Goal: Task Accomplishment & Management: Use online tool/utility

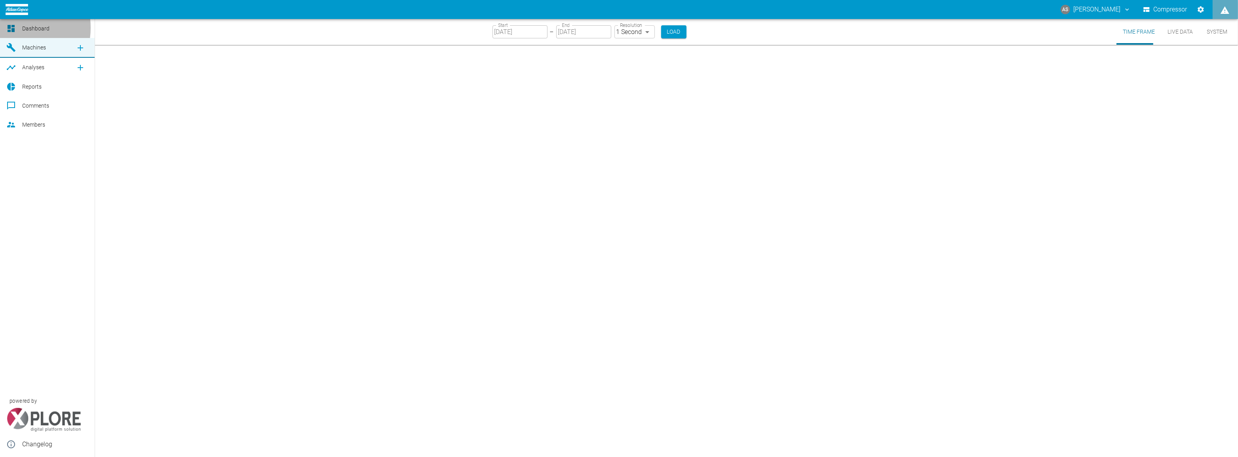
click at [9, 28] on icon at bounding box center [11, 28] width 7 height 7
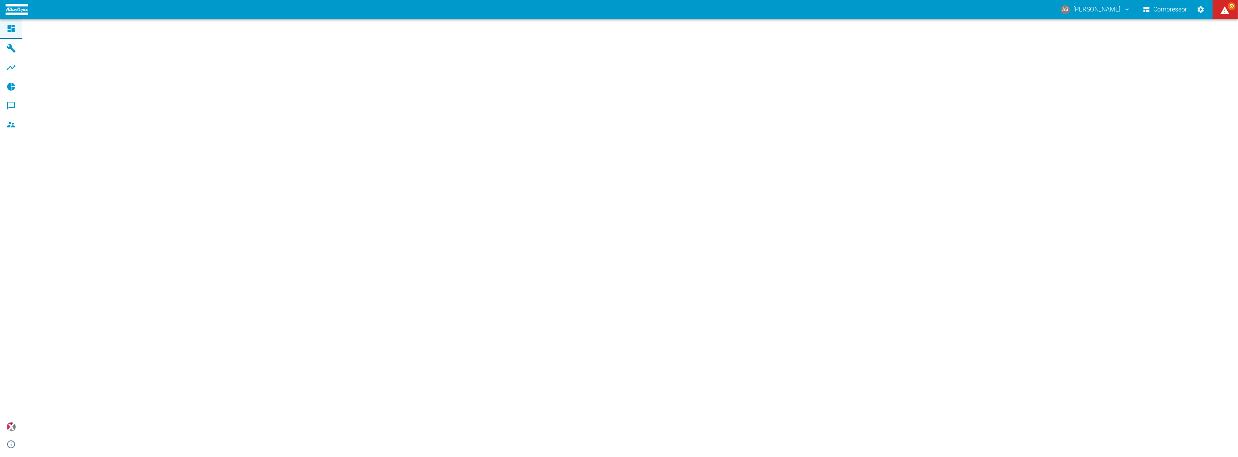
click at [9, 28] on icon at bounding box center [11, 28] width 7 height 7
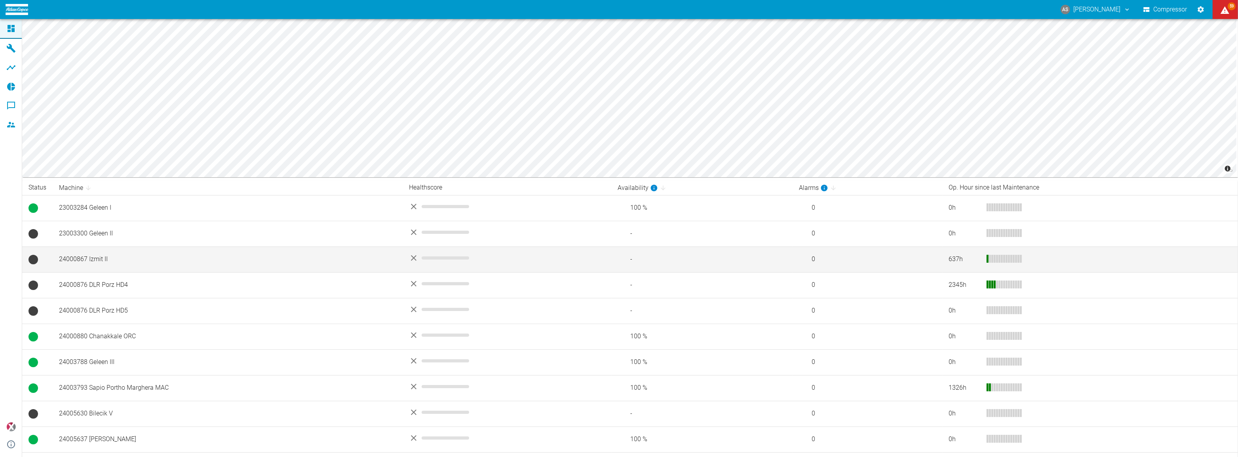
scroll to position [70, 0]
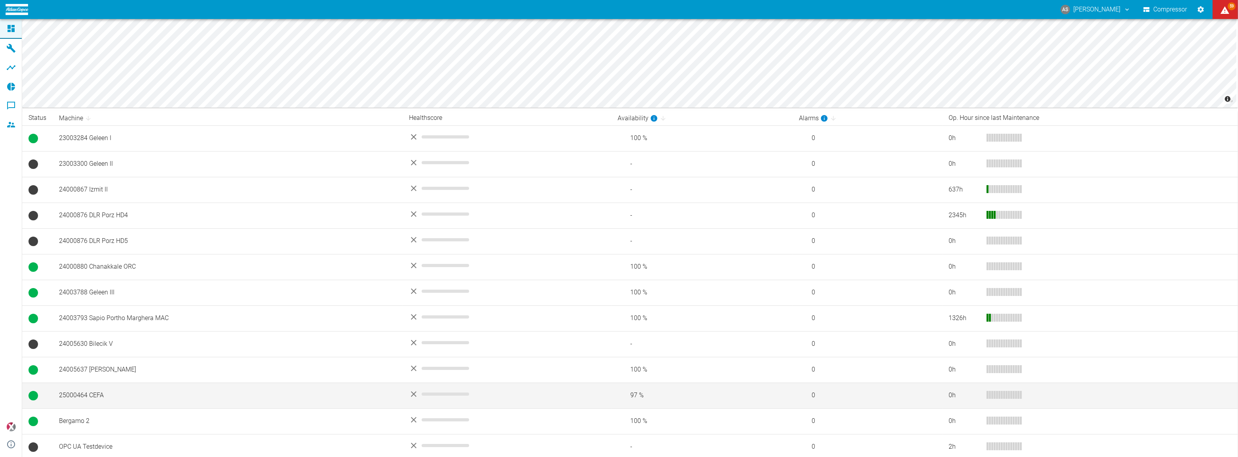
click at [134, 389] on td "25000464 CEFA" at bounding box center [228, 396] width 350 height 26
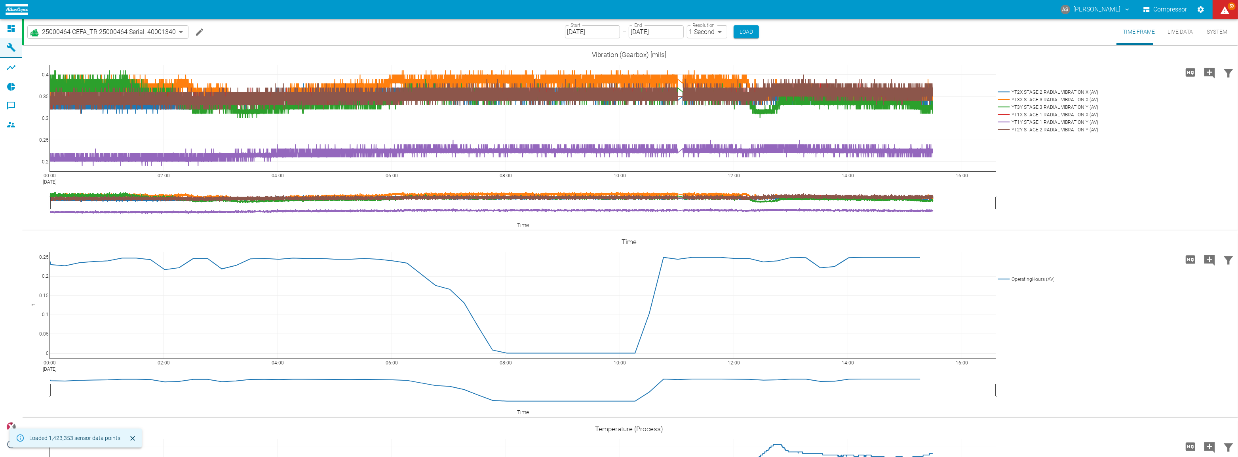
click at [595, 29] on input "[DATE]" at bounding box center [592, 31] width 55 height 13
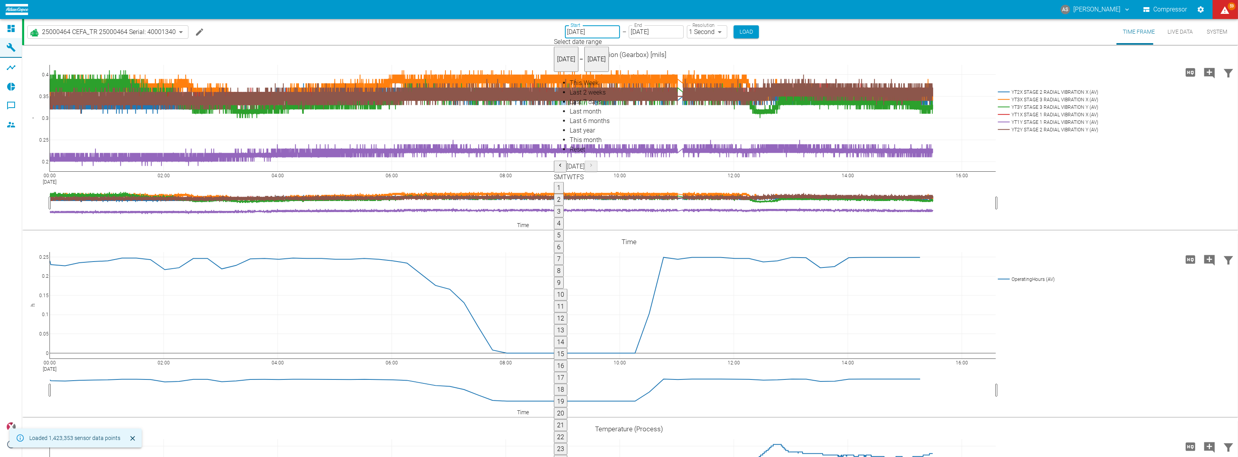
type input "09/01/2025"
type input "2min"
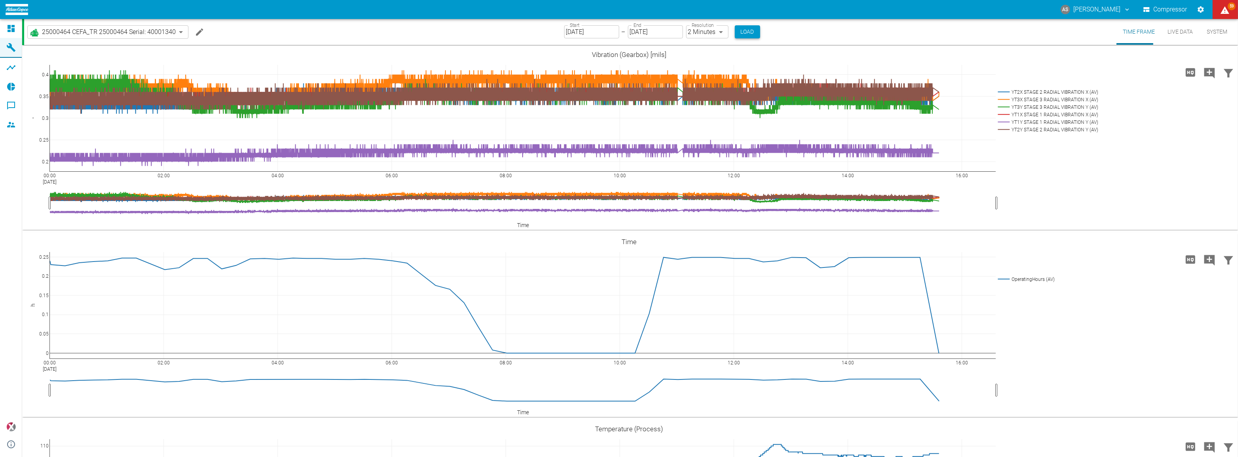
click at [735, 32] on button "Load" at bounding box center [747, 31] width 25 height 13
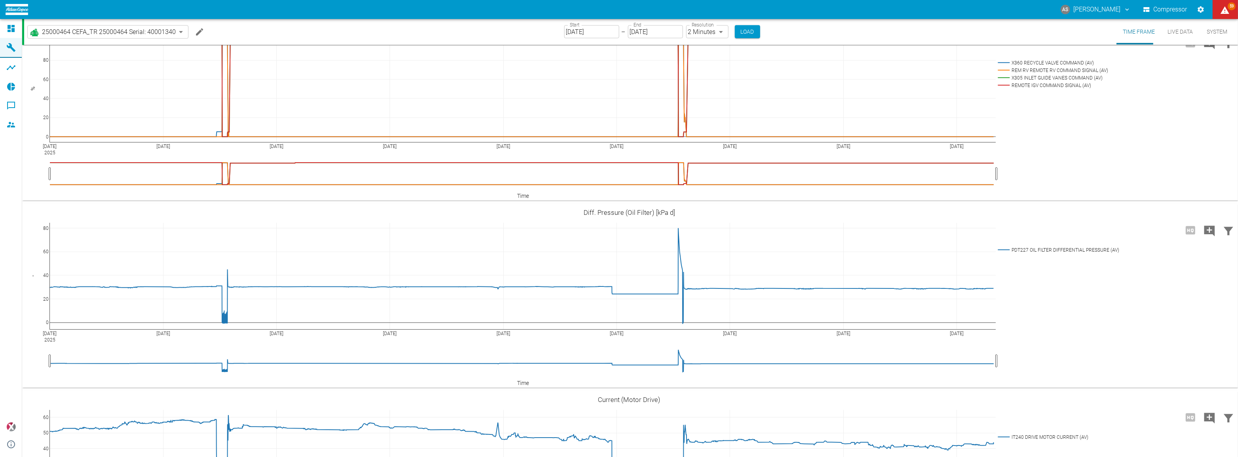
scroll to position [1451, 0]
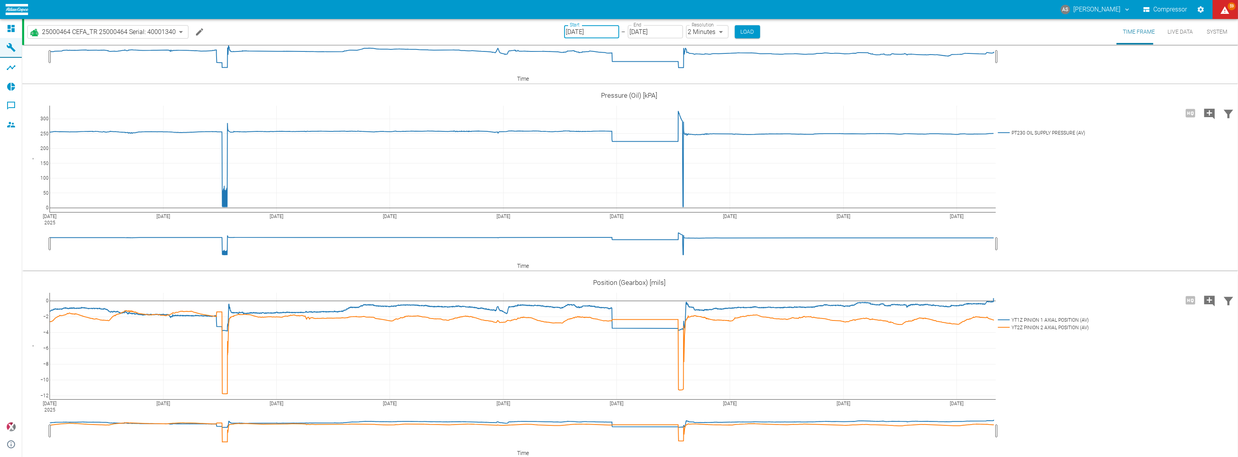
click at [589, 33] on input "09/01/2025" at bounding box center [591, 31] width 55 height 13
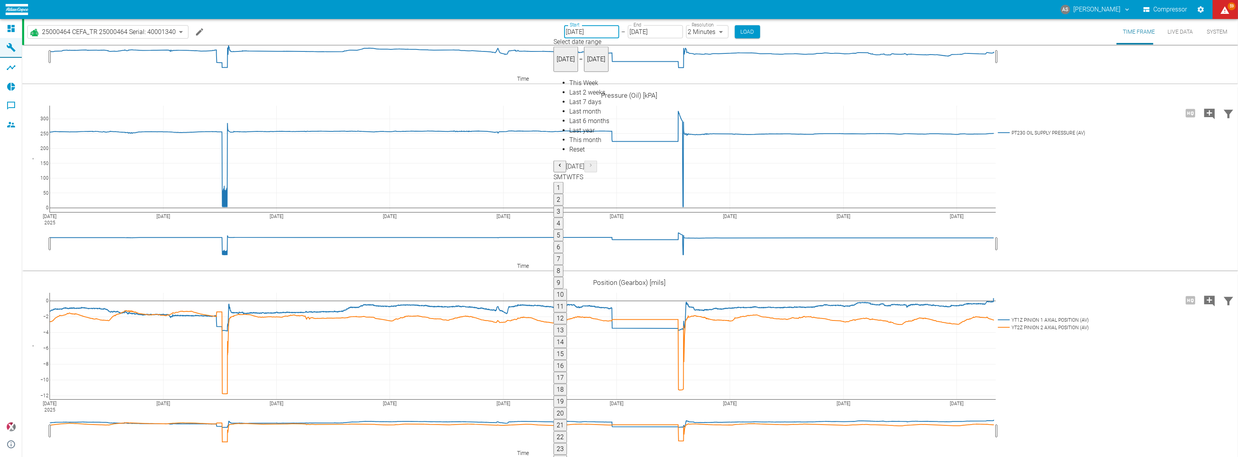
click at [563, 182] on button "1" at bounding box center [559, 188] width 10 height 12
type input "08/01/2025"
type input "10min"
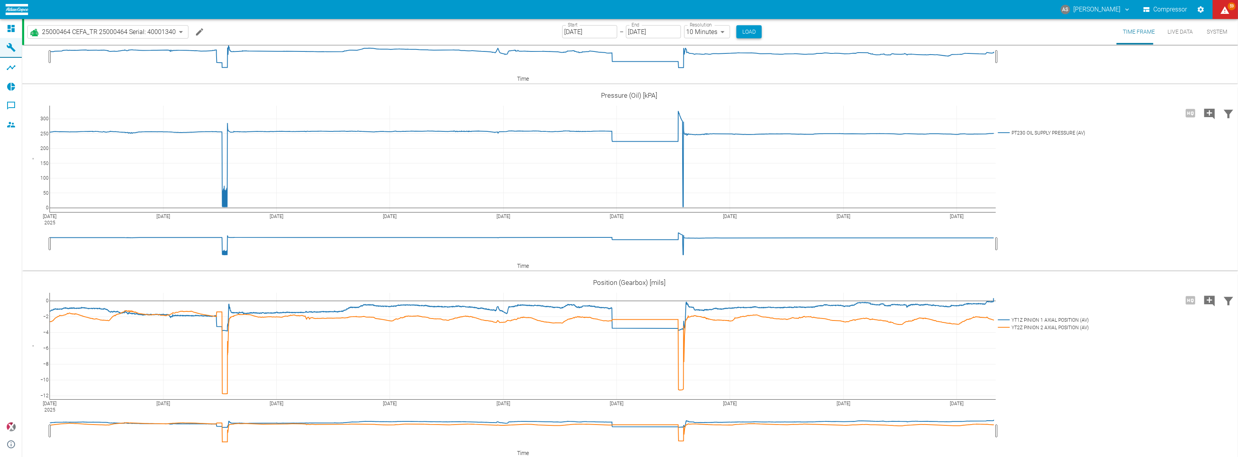
click at [737, 30] on button "Load" at bounding box center [749, 31] width 25 height 13
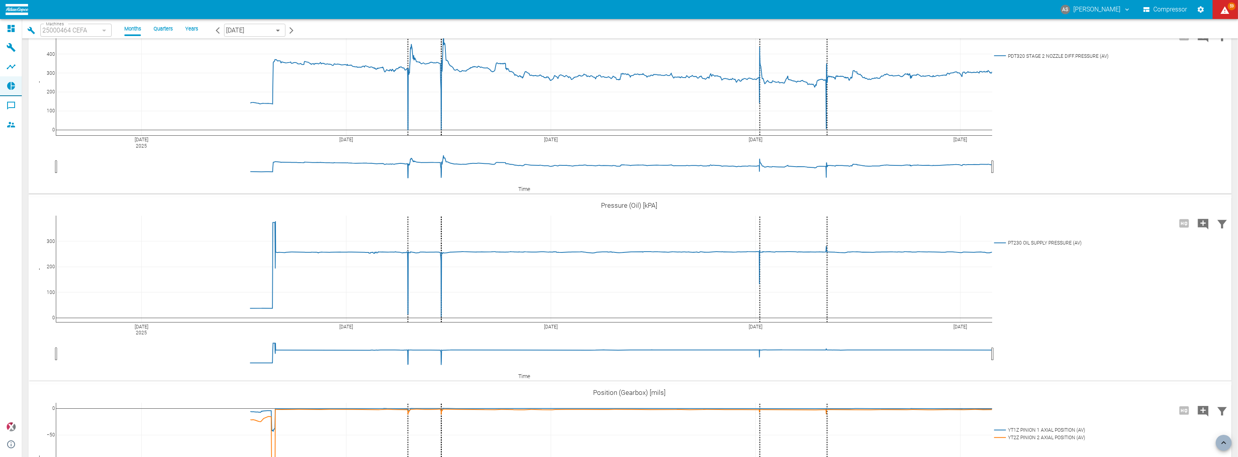
scroll to position [2376, 0]
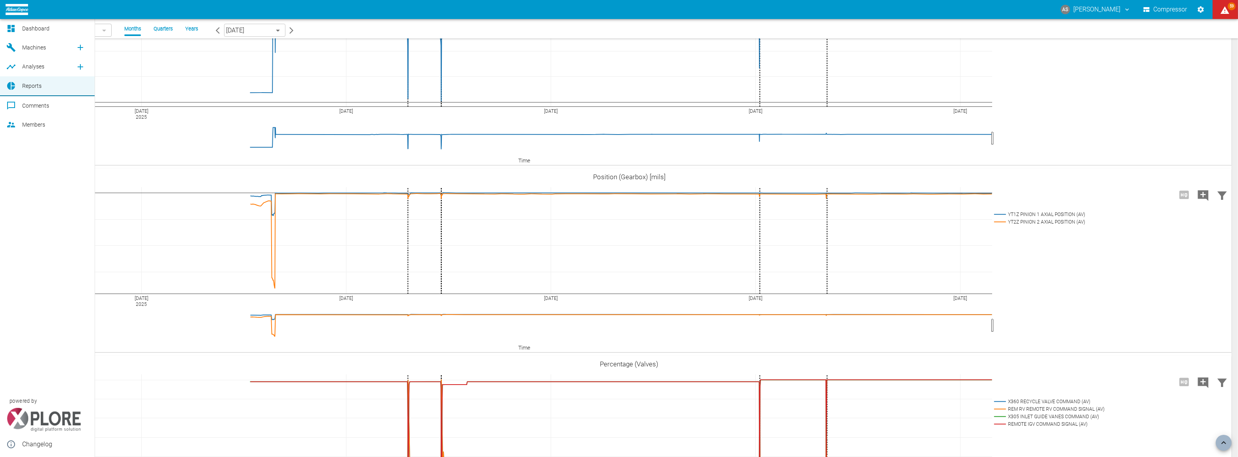
click at [17, 47] on div at bounding box center [12, 48] width 12 height 10
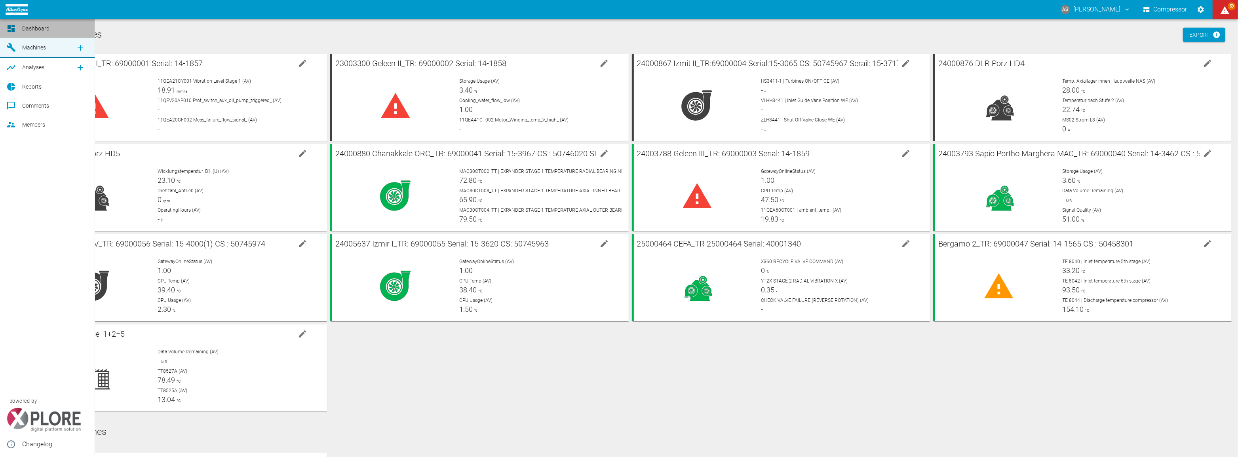
click at [21, 30] on link "Dashboard" at bounding box center [47, 28] width 95 height 19
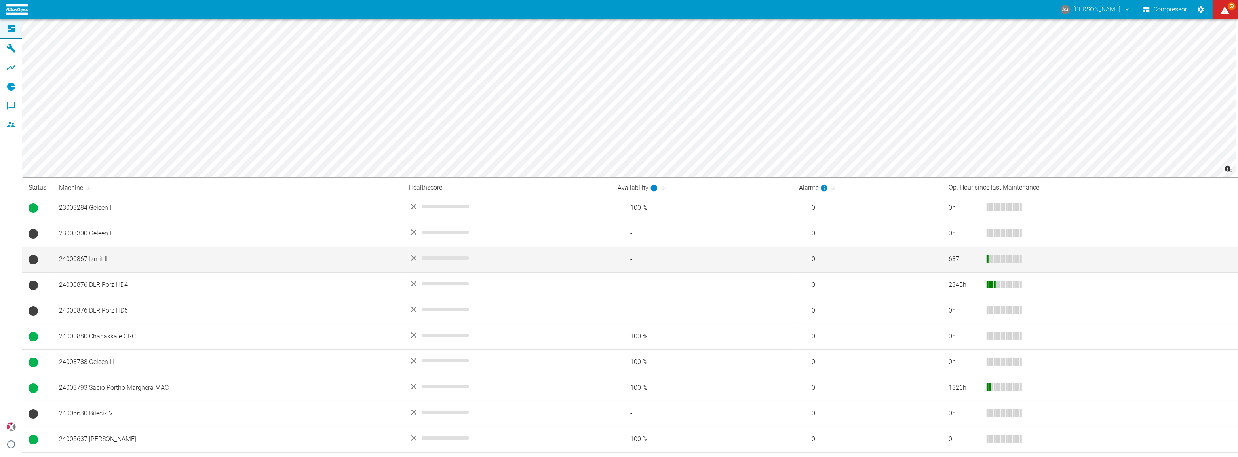
scroll to position [70, 0]
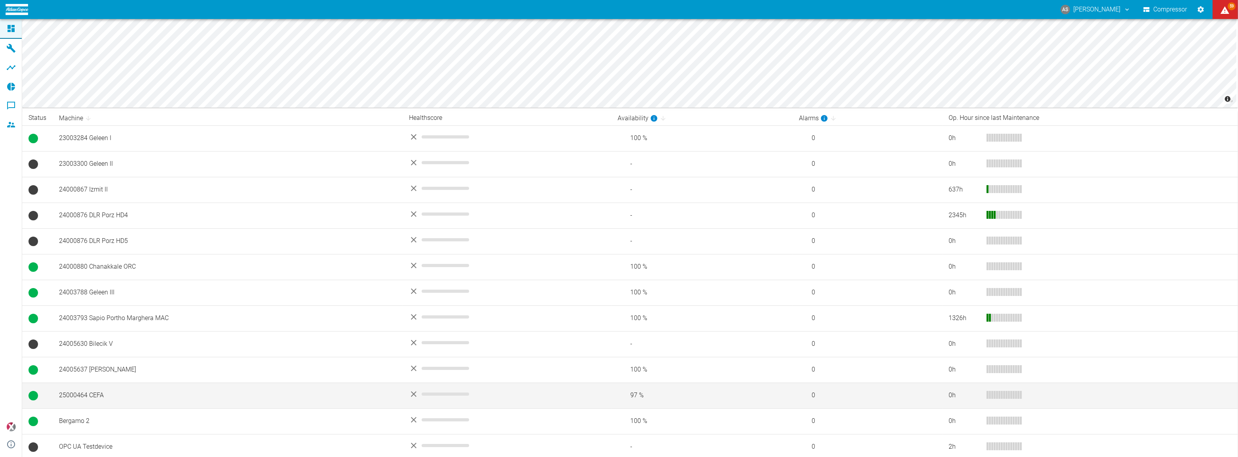
click at [141, 396] on td "25000464 CEFA" at bounding box center [228, 396] width 350 height 26
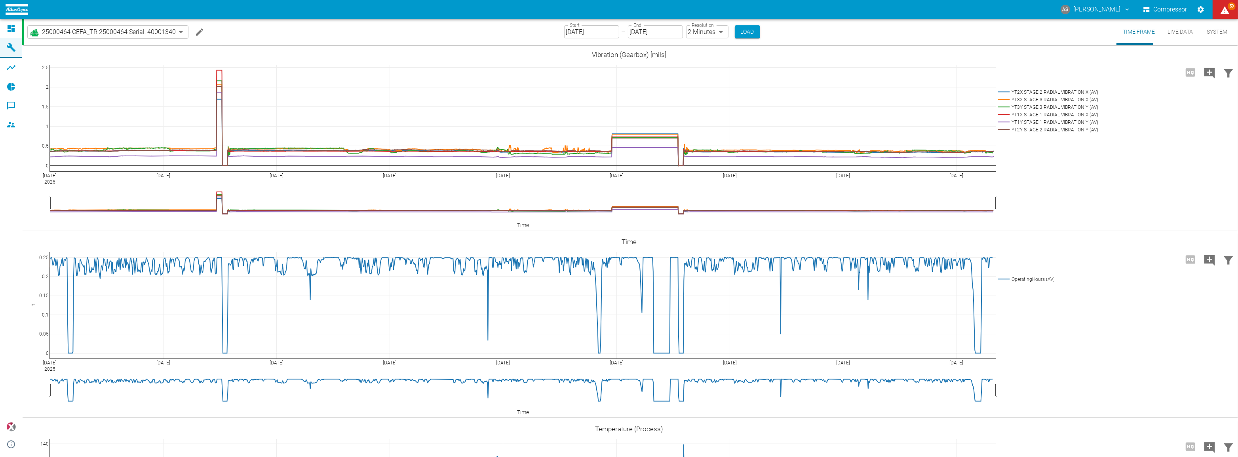
click at [602, 28] on input "09/01/2025" at bounding box center [591, 31] width 55 height 13
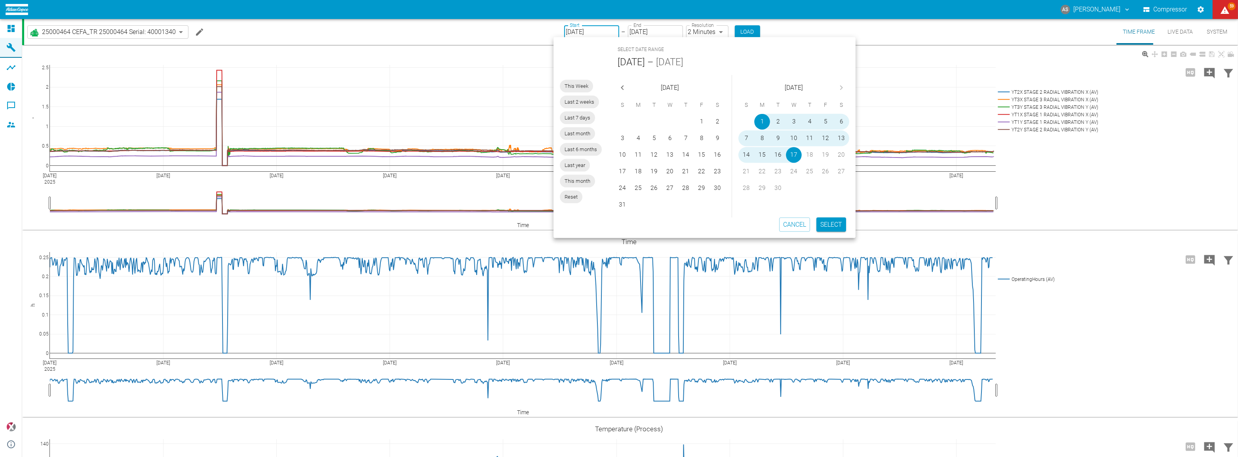
click at [1027, 210] on div "Sep 1 2025 Sep 3 Sep 5 Sep 7 Sep 9 Sep 11 Sep 13 Sep 15 Sep 17 0 0.5 1 1.5 2 2.…" at bounding box center [629, 138] width 1215 height 178
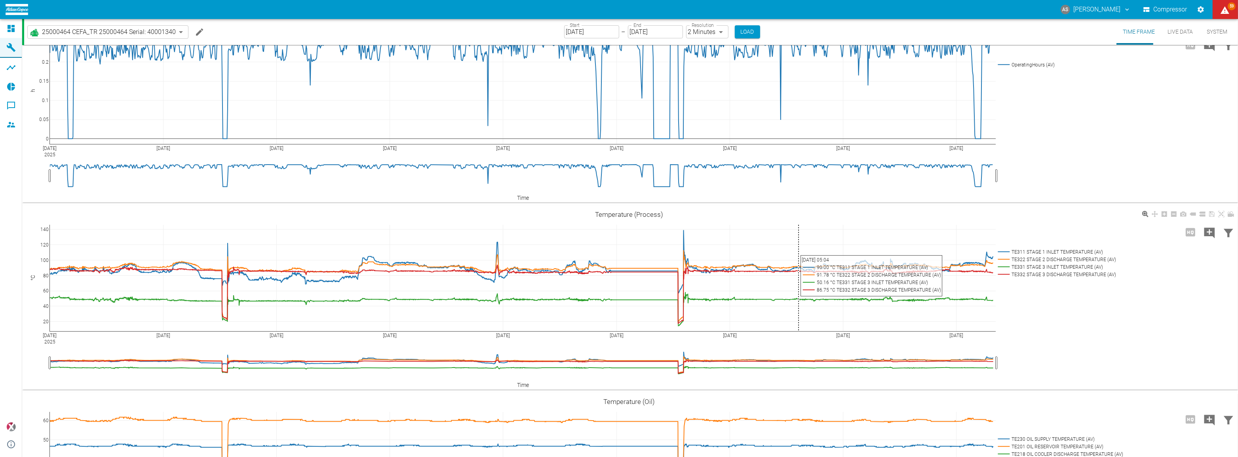
scroll to position [216, 0]
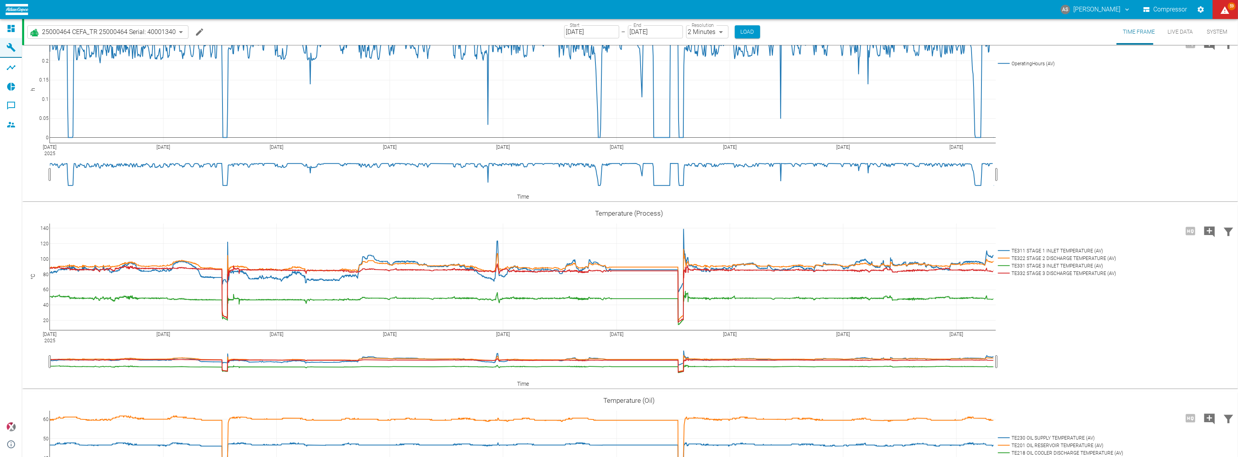
click at [1203, 8] on icon "Settings" at bounding box center [1201, 9] width 6 height 6
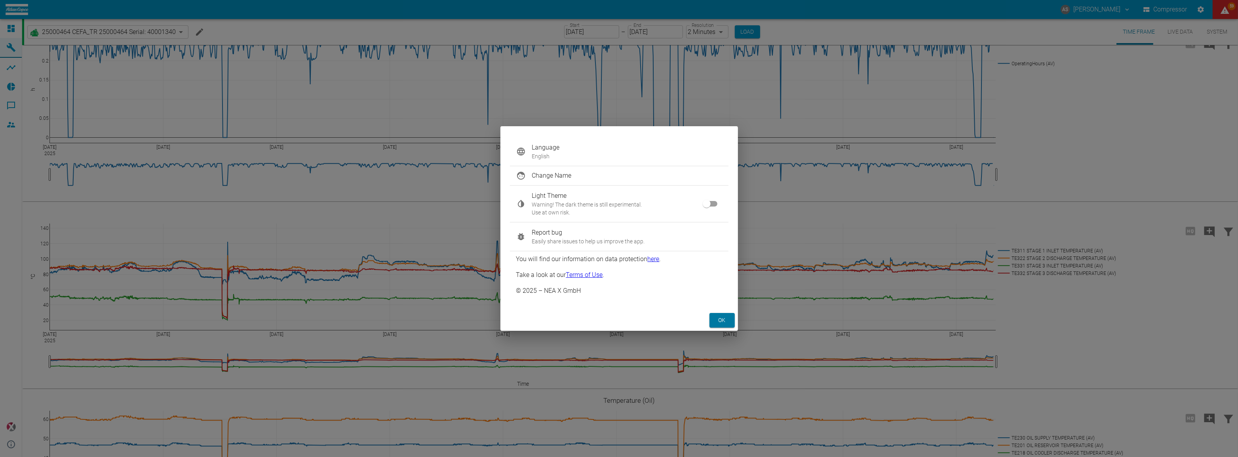
click at [710, 210] on input "checkbox" at bounding box center [706, 203] width 45 height 15
checkbox input "true"
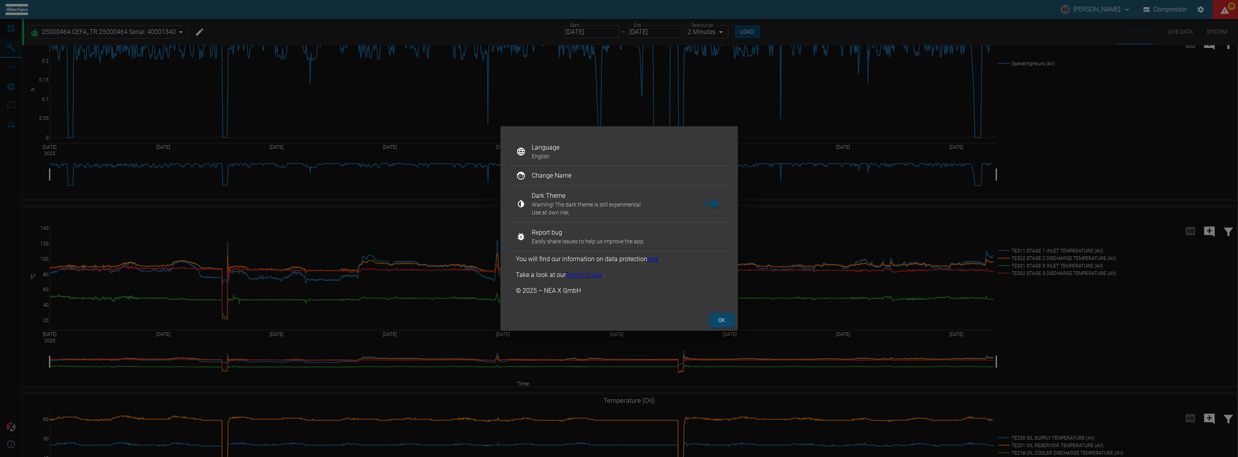
click at [725, 316] on button "ok" at bounding box center [722, 320] width 25 height 15
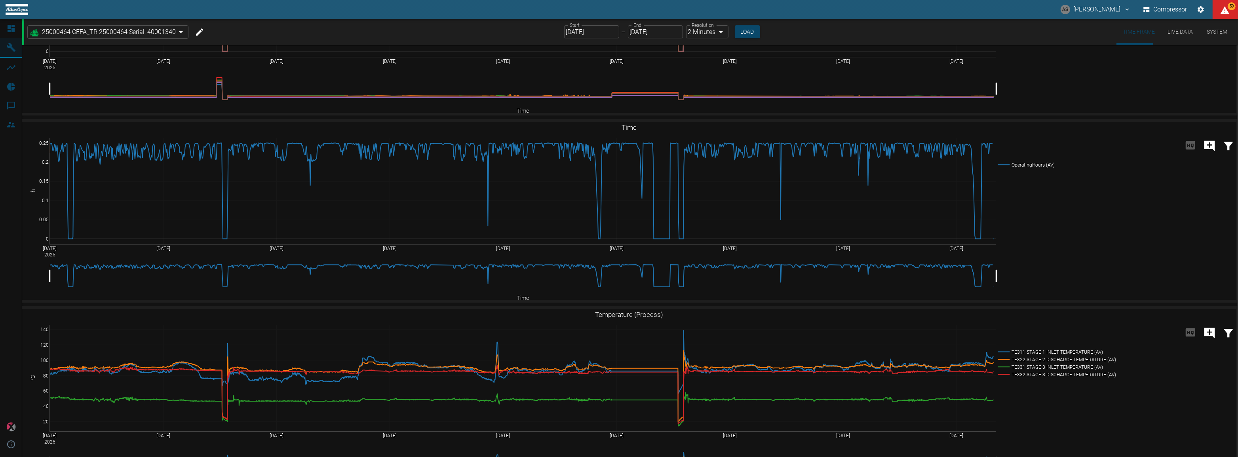
scroll to position [0, 0]
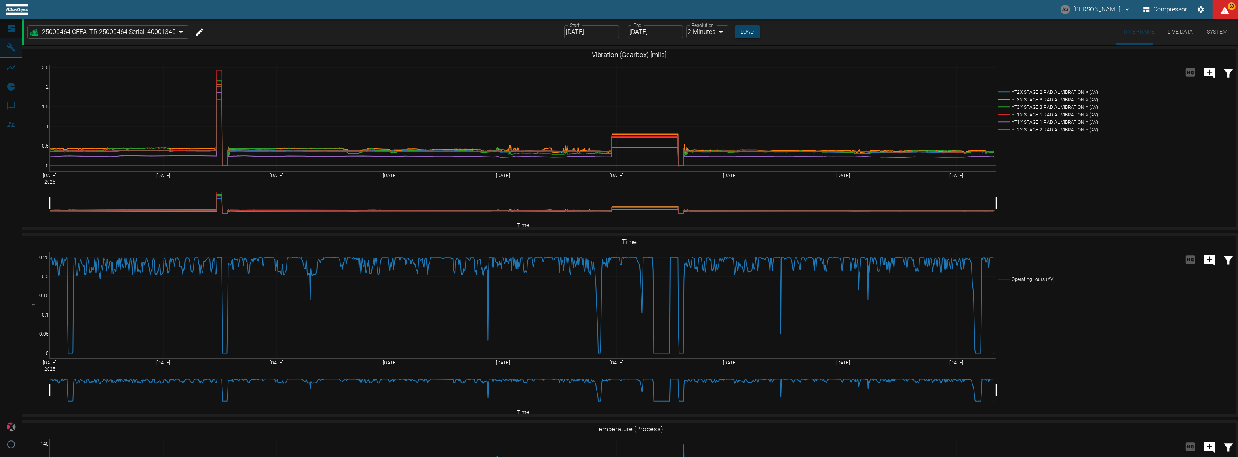
click at [1205, 68] on icon "Add comment" at bounding box center [1209, 73] width 13 height 13
click at [1206, 68] on icon "Add comment" at bounding box center [1210, 73] width 11 height 11
click at [1173, 153] on div "Sep 1 2025 Sep 3 Sep 5 Sep 7 Sep 9 Sep 11 Sep 13 Sep 15 Sep 17 0 0.5 1 1.5 2 2.…" at bounding box center [629, 138] width 1215 height 178
click at [1193, 101] on div "Sep 1 2025 Sep 3 Sep 5 Sep 7 Sep 9 Sep 11 Sep 13 Sep 15 Sep 17 0 0.5 1 1.5 2 2.…" at bounding box center [629, 138] width 1215 height 178
click at [1210, 68] on icon "Add comment" at bounding box center [1210, 73] width 11 height 11
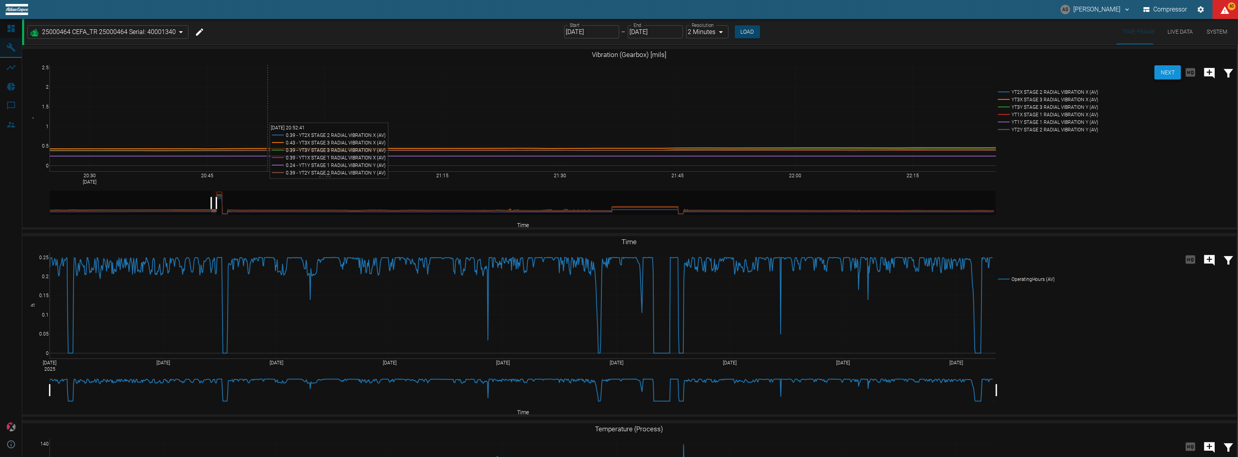
click at [1161, 67] on button "Next" at bounding box center [1168, 72] width 27 height 15
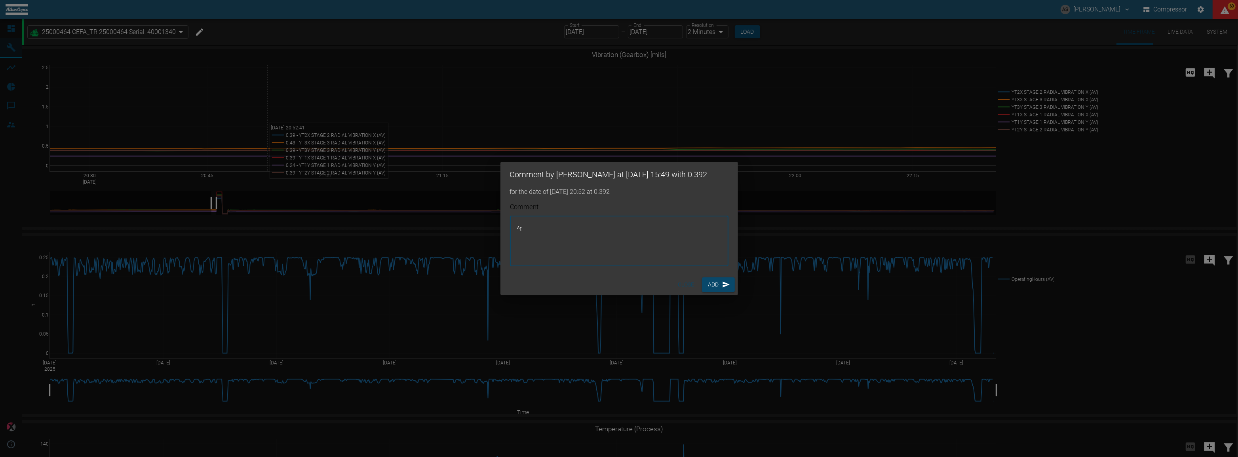
type textarea "^"
click at [582, 249] on div "Sep 1 2025 Sep 3 Sep 5 Sep 7 Sep 9 Sep 11 Sep 13 Sep 15 Sep 17 0 0.05 0.1 0.15 …" at bounding box center [629, 325] width 1215 height 178
click at [1073, 183] on div "20:30 Sep 3, 2025 20:45 21:00 21:15 21:30 21:45 22:00 22:15 0 0.5 1 1.5 2 2.5 Y…" at bounding box center [629, 138] width 1215 height 178
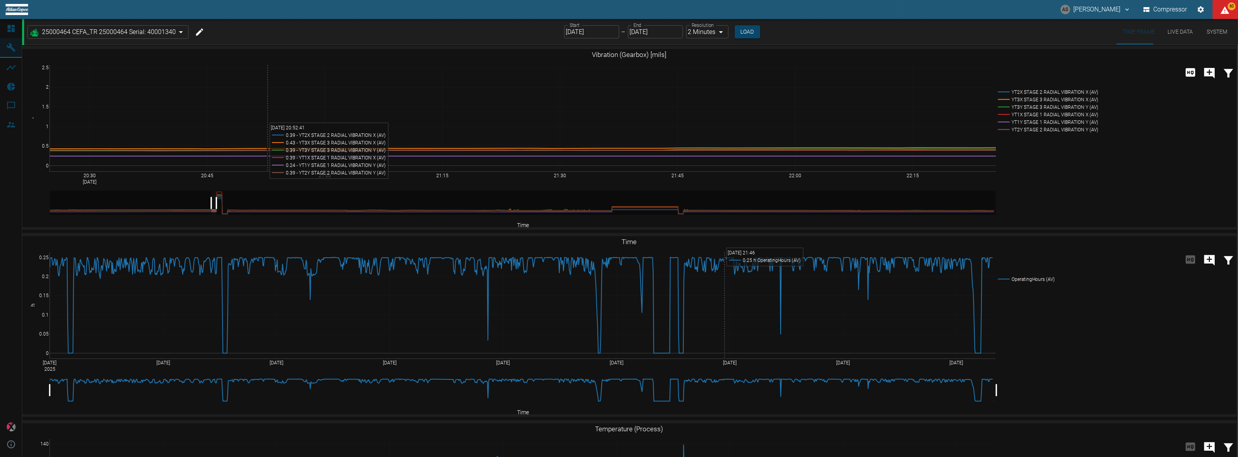
click at [1202, 9] on icon "Settings" at bounding box center [1201, 10] width 8 height 8
click at [531, 371] on div "Sep 1 2025 Sep 3 Sep 5 Sep 7 Sep 9 Sep 11 Sep 13 Sep 15 Sep 17 0 0.05 0.1 0.15 …" at bounding box center [629, 325] width 1215 height 178
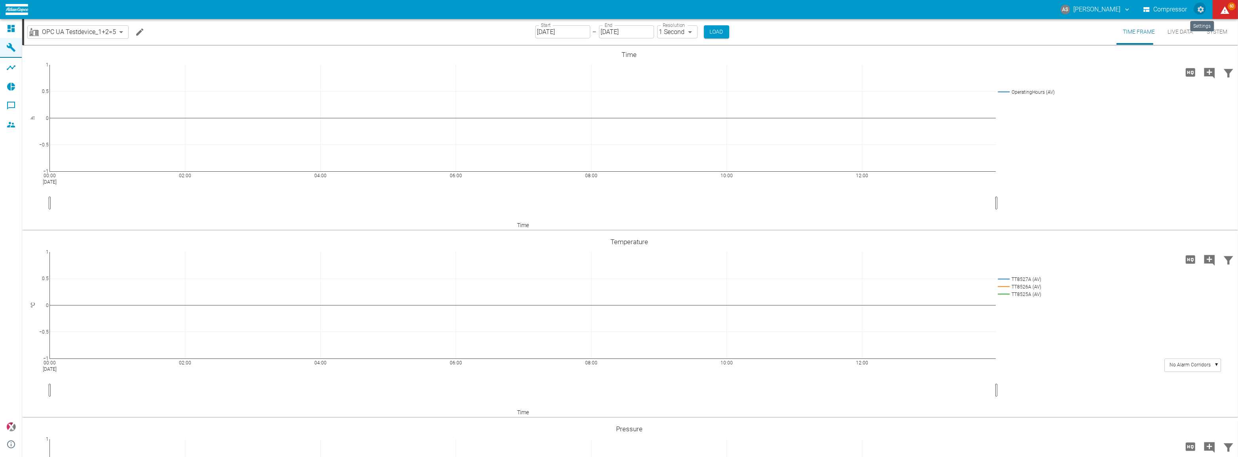
click at [1204, 6] on button "Settings" at bounding box center [1201, 9] width 14 height 14
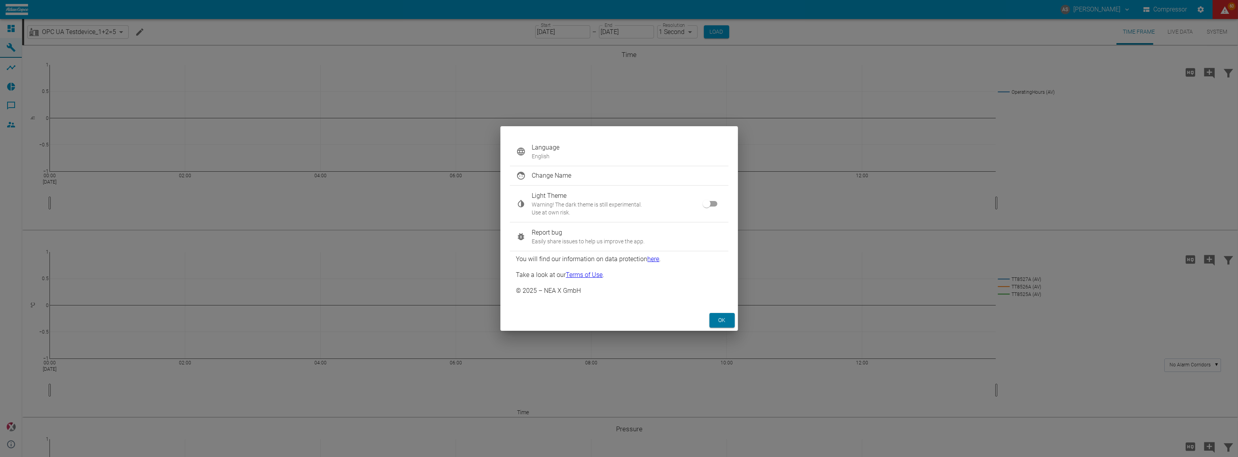
click at [716, 209] on input "checkbox" at bounding box center [706, 203] width 45 height 15
checkbox input "true"
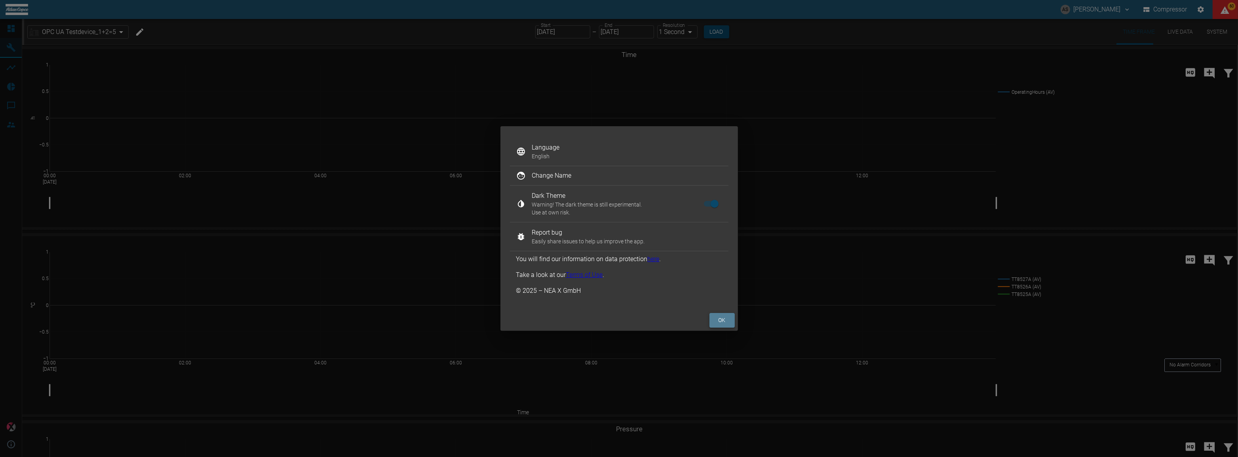
click at [726, 317] on button "ok" at bounding box center [722, 320] width 25 height 15
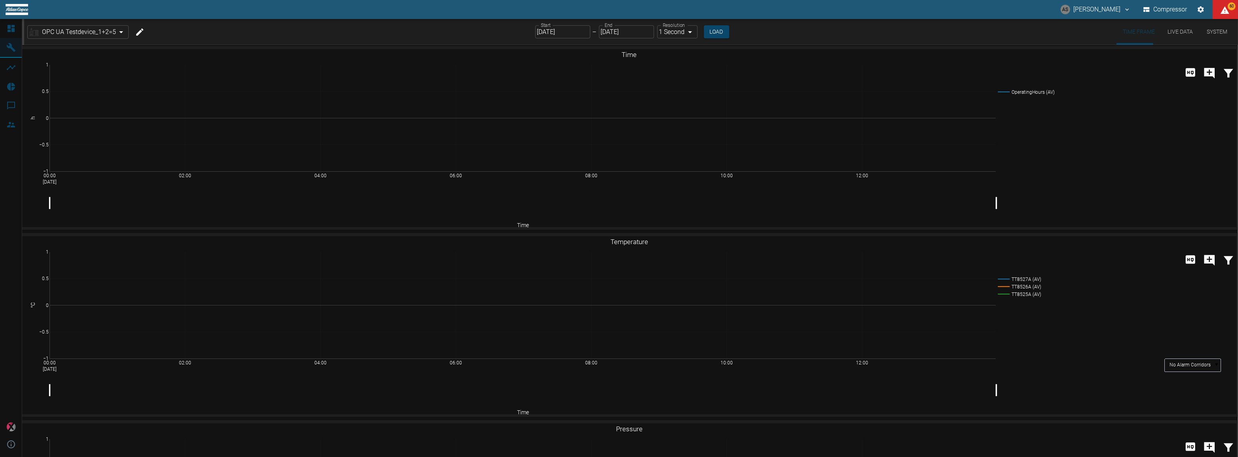
drag, startPoint x: 154, startPoint y: 42, endPoint x: 94, endPoint y: 44, distance: 60.2
click at [154, 42] on div "OPC UA Testdevice_1+2=5 6a5a546b-5b06-4756-884a-7a6f53f2d32b ​ Start 09/16/2024…" at bounding box center [631, 32] width 1214 height 26
click at [87, 34] on body "AS Andreas Schmitt Compressor 59 Dashboard Machines Analyses Reports Comments M…" at bounding box center [619, 228] width 1238 height 457
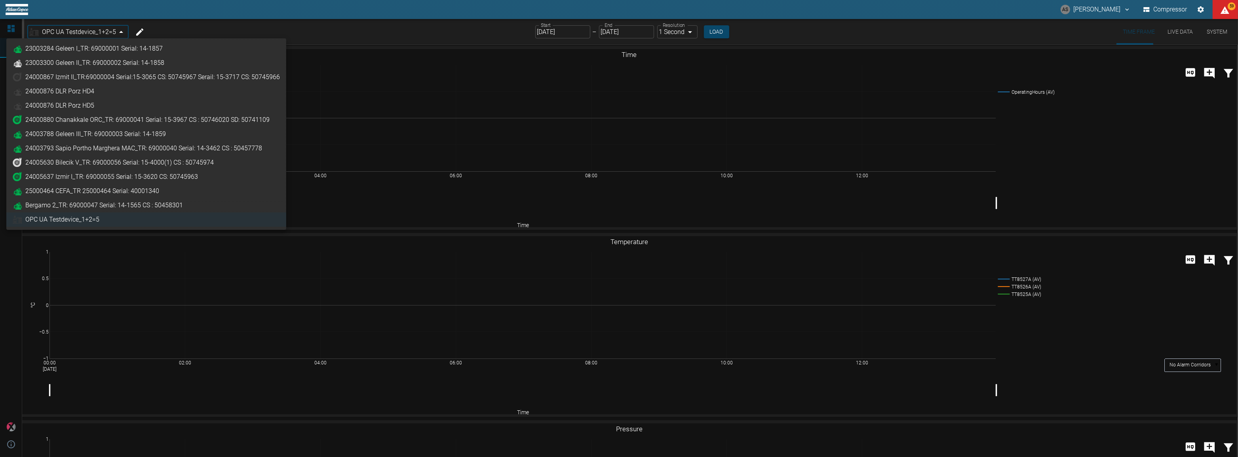
click at [65, 191] on span "25000464 CEFA_TR 25000464 Serial: 40001340" at bounding box center [92, 192] width 134 height 10
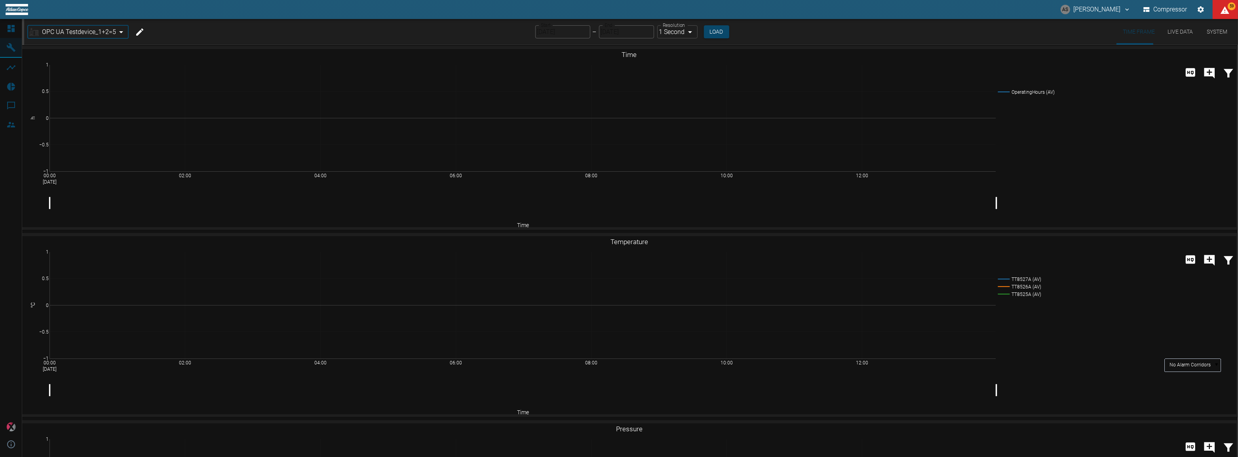
type input "44466a85-c59a-4c11-a2e3-eeff928b5c1e"
type input "[DATE]"
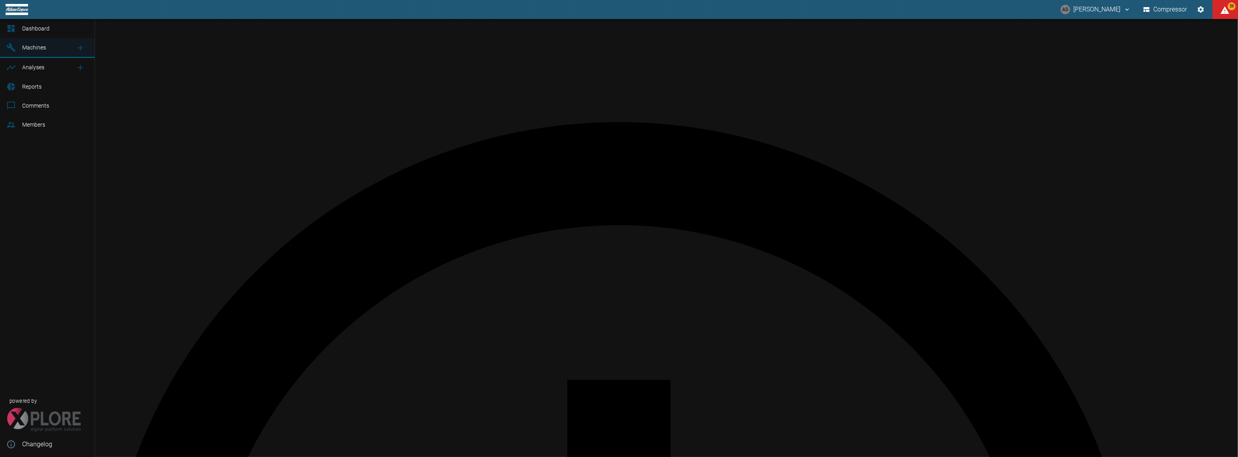
click at [14, 87] on div at bounding box center [12, 87] width 12 height 10
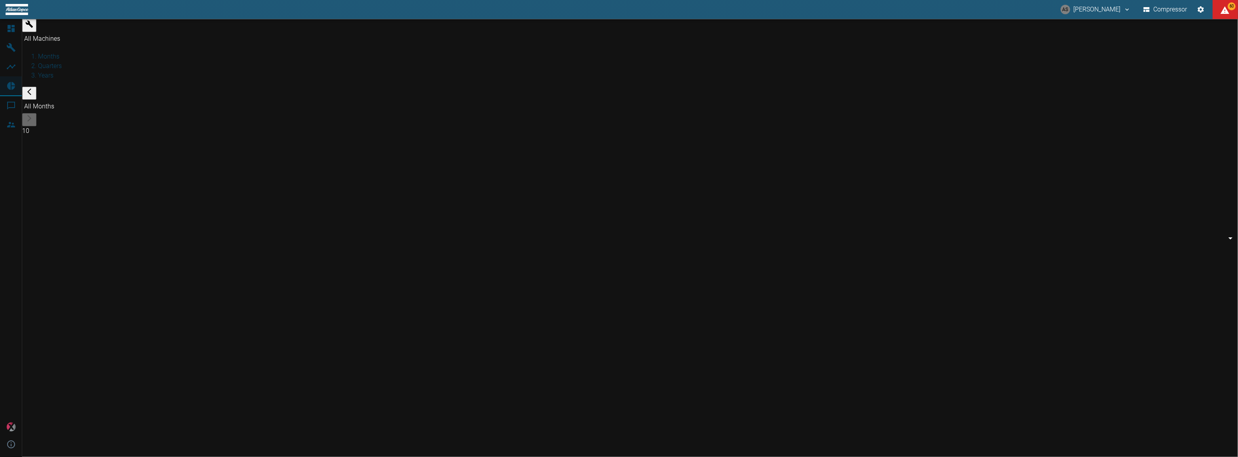
click at [154, 61] on li "Quarters" at bounding box center [638, 66] width 1200 height 10
click at [130, 52] on li "Months" at bounding box center [638, 57] width 1200 height 10
drag, startPoint x: 109, startPoint y: 105, endPoint x: 92, endPoint y: 105, distance: 16.6
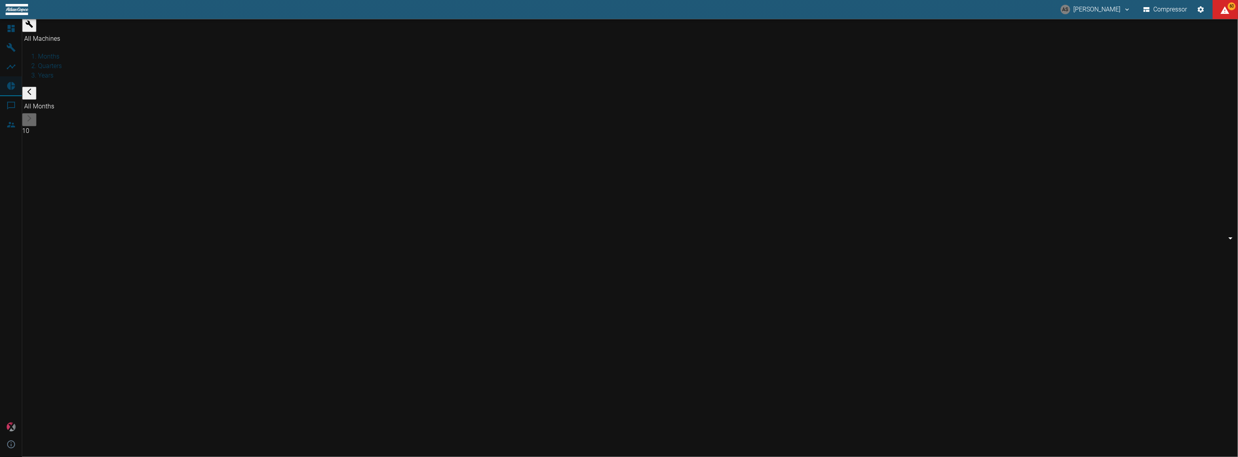
type input "44466a85-c59a-4c11-a2e3-eeff928b5c1e"
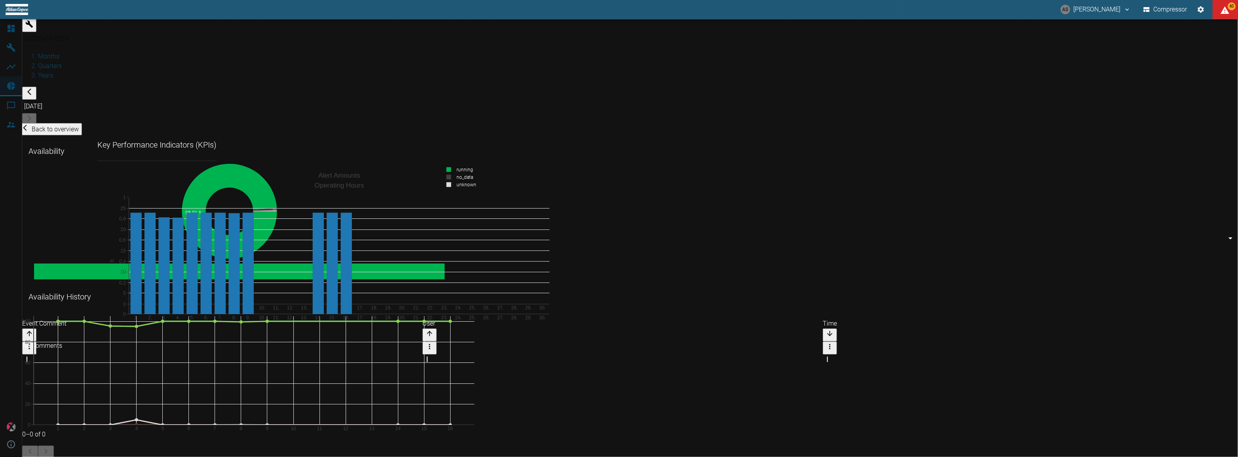
click at [217, 158] on div "1. 2. 3. 4. 5. 6. 7. 8. 9. 10. 11. 12. 13. 14. 15. 16. 17. 18. 19. 20. 21. 22. …" at bounding box center [156, 158] width 119 height 0
click at [1200, 10] on icon "Settings" at bounding box center [1201, 10] width 8 height 8
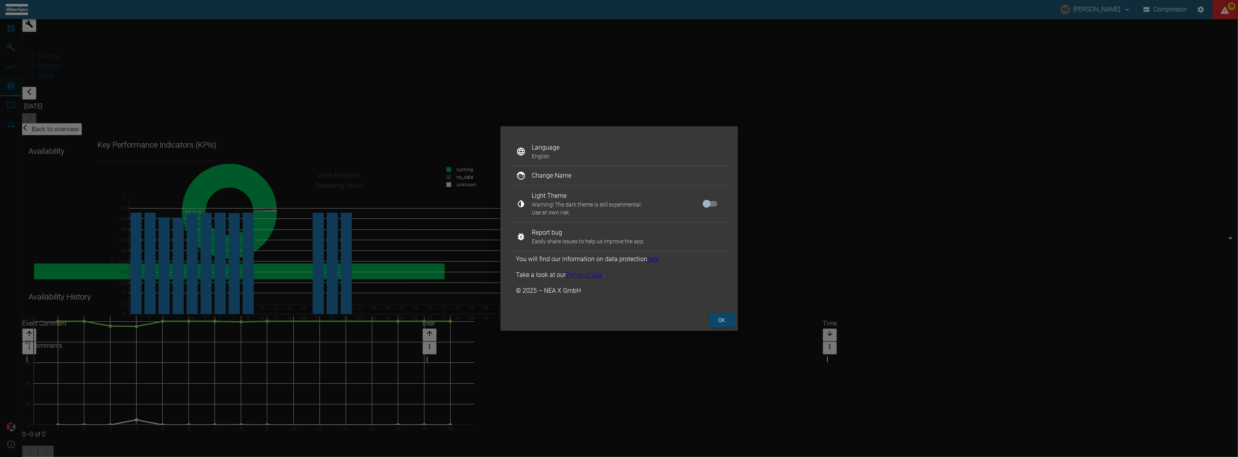
click at [843, 247] on div "Language English Change Name Light Theme Warning! The dark theme is still exper…" at bounding box center [619, 228] width 1238 height 457
click at [797, 197] on div "Language English Change Name Light Theme Warning! The dark theme is still exper…" at bounding box center [619, 228] width 1238 height 457
click at [586, 103] on div "Language English Change Name Light Theme Warning! The dark theme is still exper…" at bounding box center [619, 228] width 1238 height 457
click at [723, 313] on div "Language English Change Name Light Theme Warning! The dark theme is still exper…" at bounding box center [619, 228] width 1238 height 457
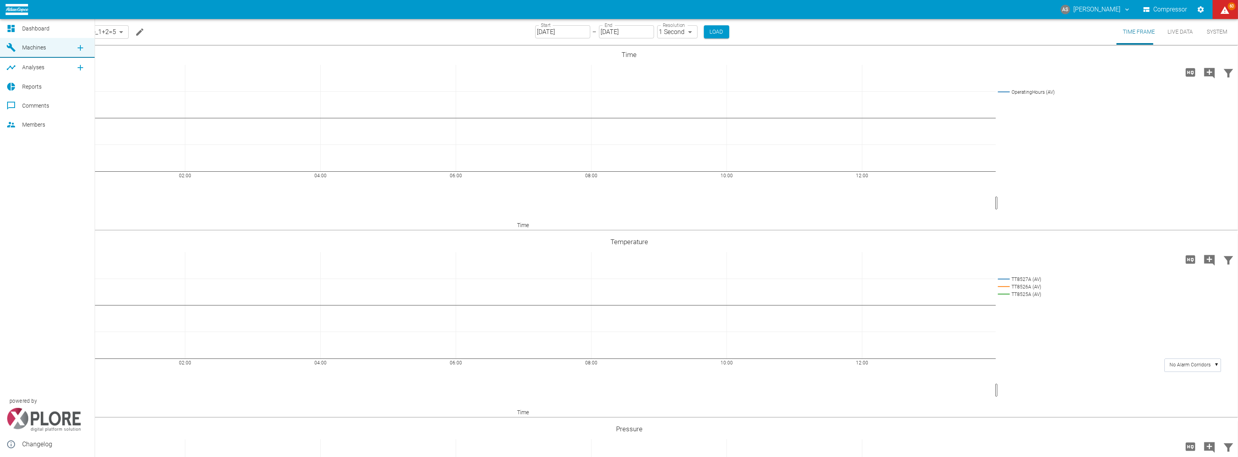
click at [21, 85] on link "Reports" at bounding box center [47, 86] width 95 height 19
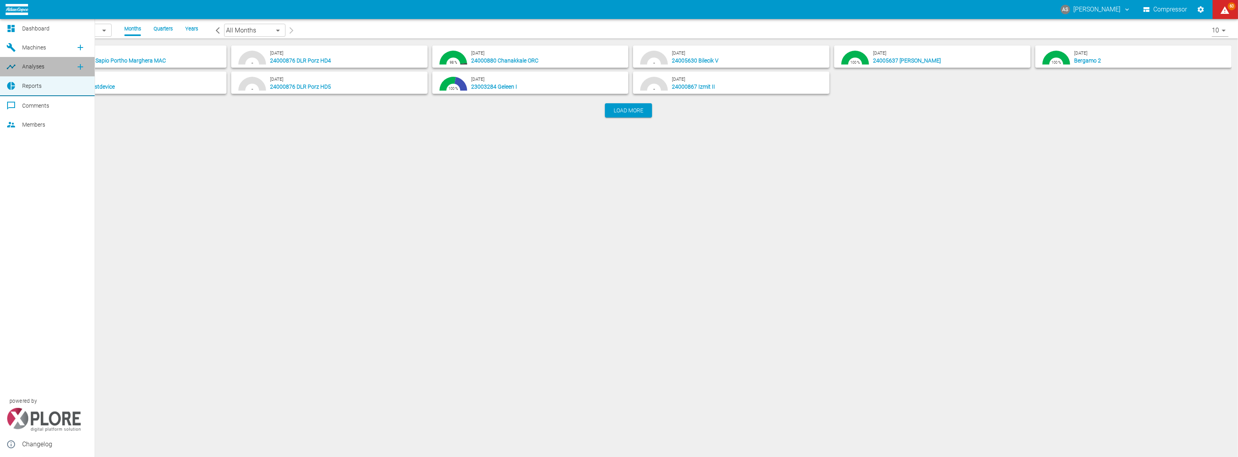
click at [42, 66] on span "Analyses" at bounding box center [33, 66] width 22 height 6
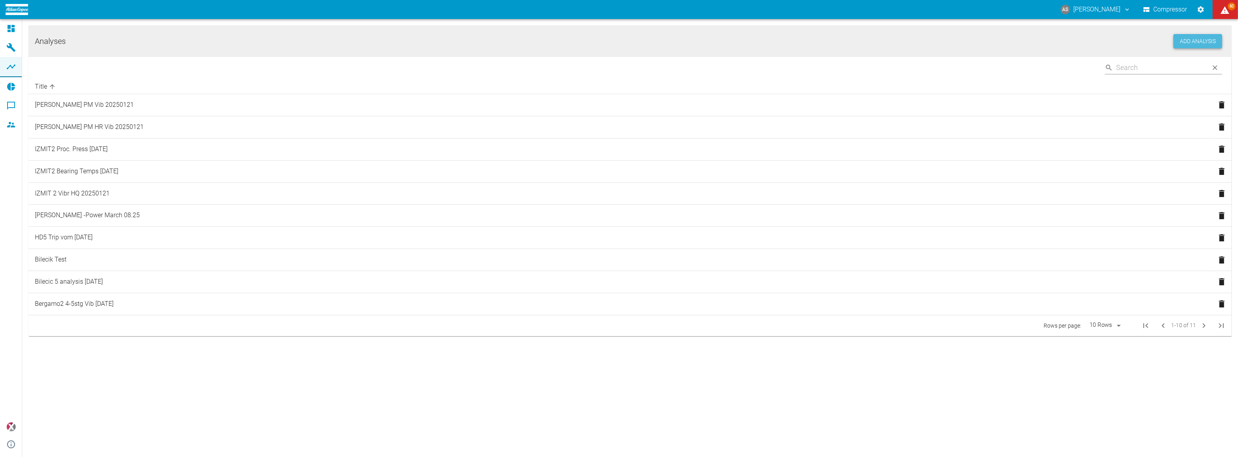
click at [1213, 42] on button "Add Analysis" at bounding box center [1198, 41] width 49 height 15
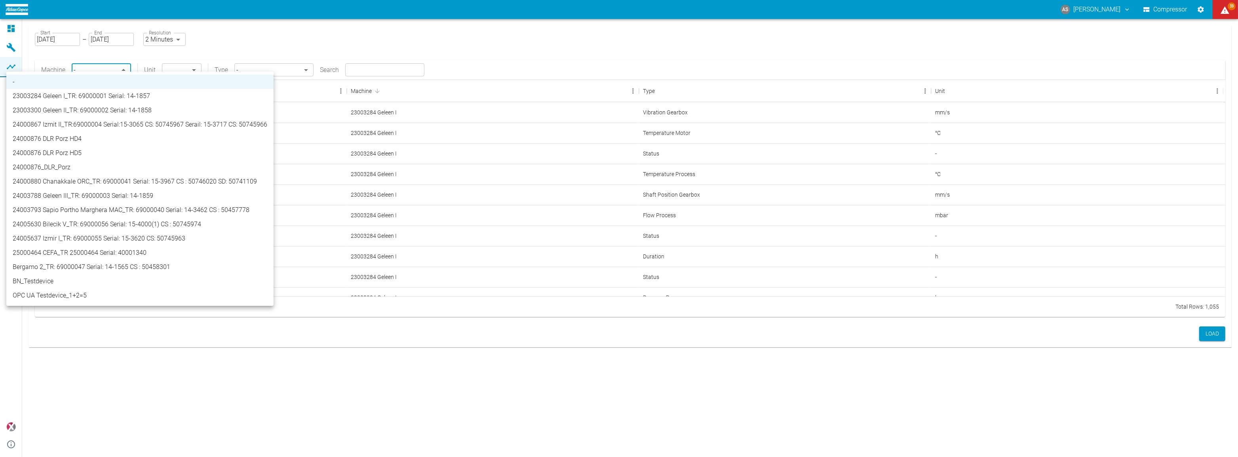
click at [91, 69] on body "AS [PERSON_NAME] Compressor 59 Dashboard Machines Analyses Reports Comments Mem…" at bounding box center [619, 228] width 1238 height 457
click at [65, 246] on li "25000464 CEFA_TR 25000464 Serial: 40001340" at bounding box center [139, 253] width 267 height 14
type input "44466a85-c59a-4c11-a2e3-eeff928b5c1e"
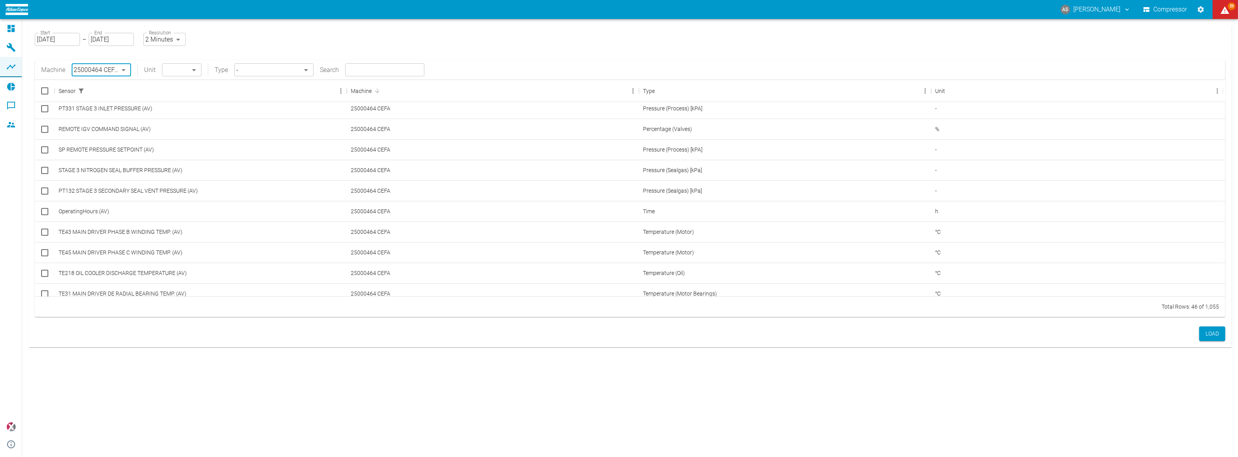
scroll to position [676, 0]
click at [42, 200] on input "Select row" at bounding box center [44, 204] width 17 height 17
checkbox input "false"
checkbox input "true"
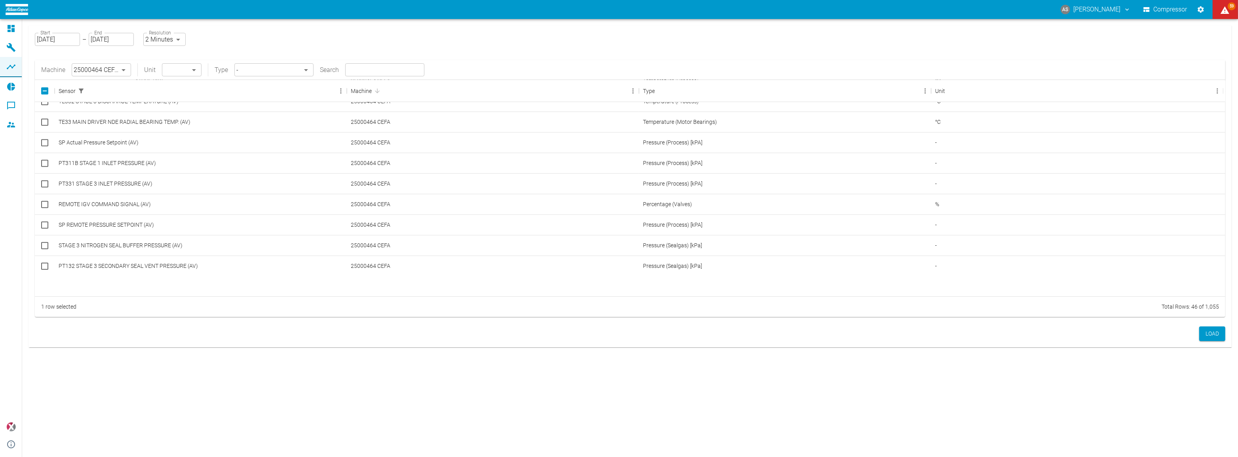
scroll to position [647, 0]
click at [44, 220] on input "Select row" at bounding box center [44, 224] width 17 height 17
checkbox input "true"
click at [42, 210] on input "Select row" at bounding box center [44, 216] width 17 height 17
checkbox input "true"
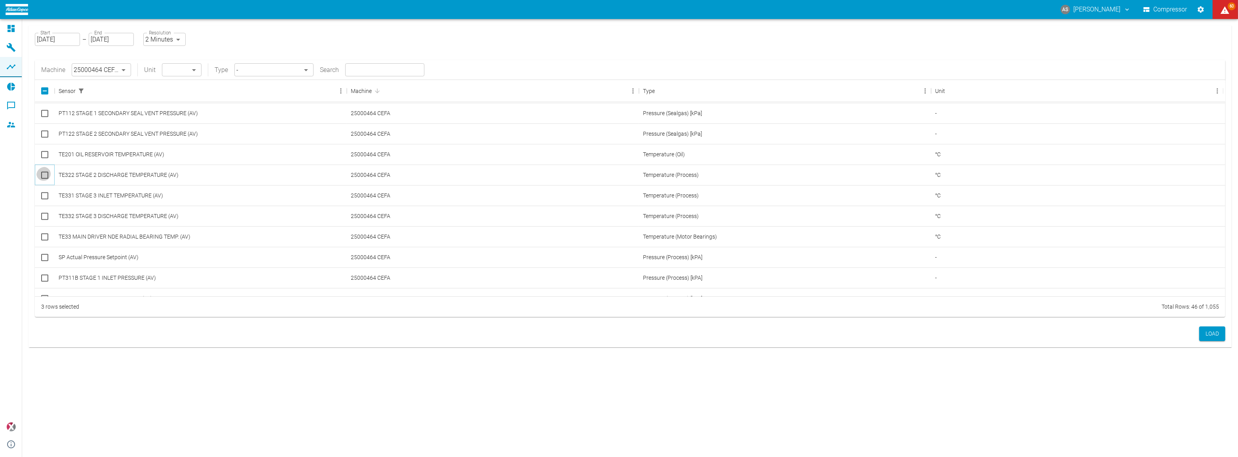
click at [46, 170] on input "Select row" at bounding box center [44, 175] width 17 height 17
checkbox input "true"
click at [45, 190] on input "Select row" at bounding box center [44, 196] width 17 height 17
checkbox input "true"
click at [43, 211] on input "Select row" at bounding box center [44, 216] width 17 height 17
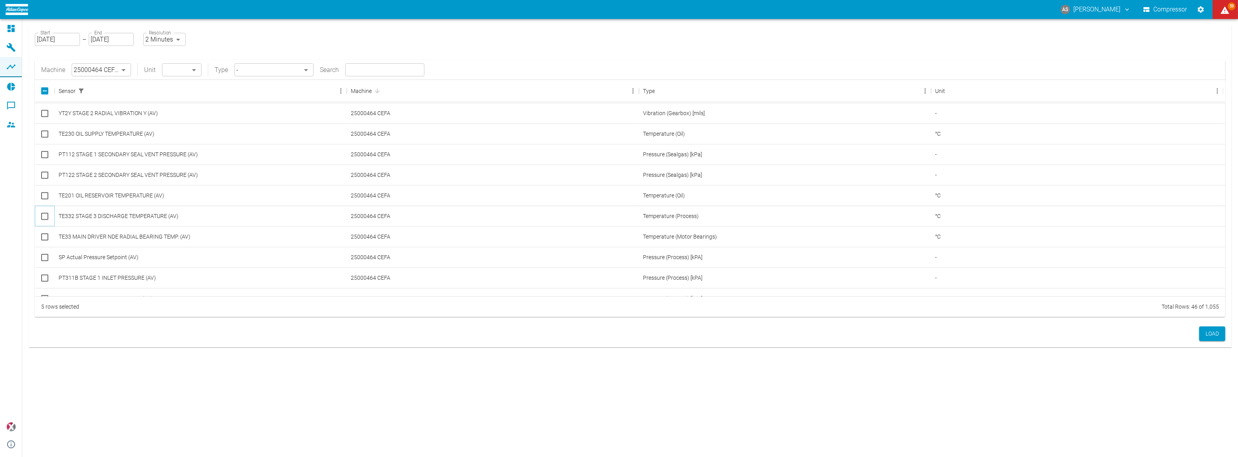
checkbox input "true"
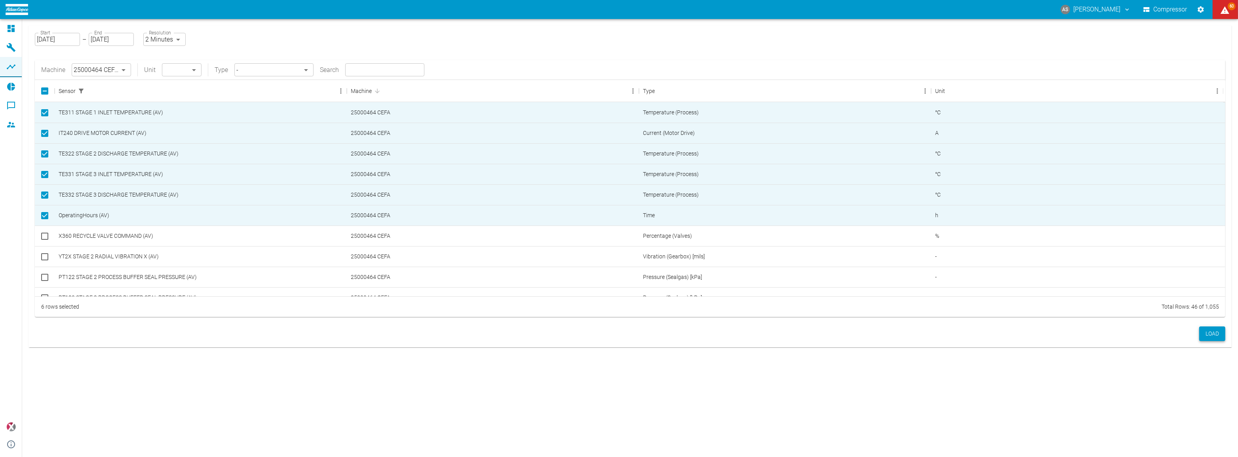
click at [1221, 327] on button "Load" at bounding box center [1212, 334] width 26 height 15
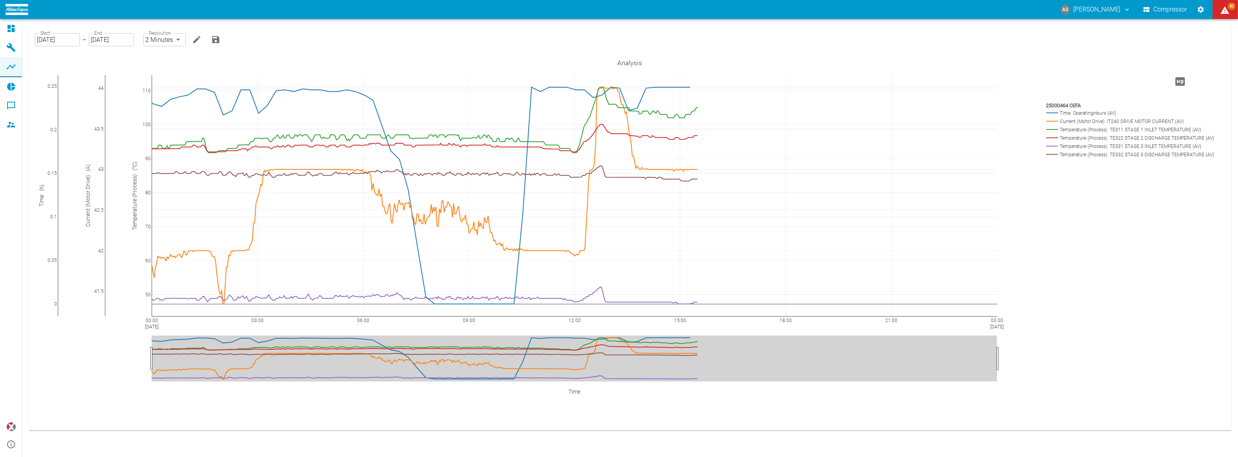
click at [1201, 8] on icon "Settings" at bounding box center [1201, 9] width 6 height 6
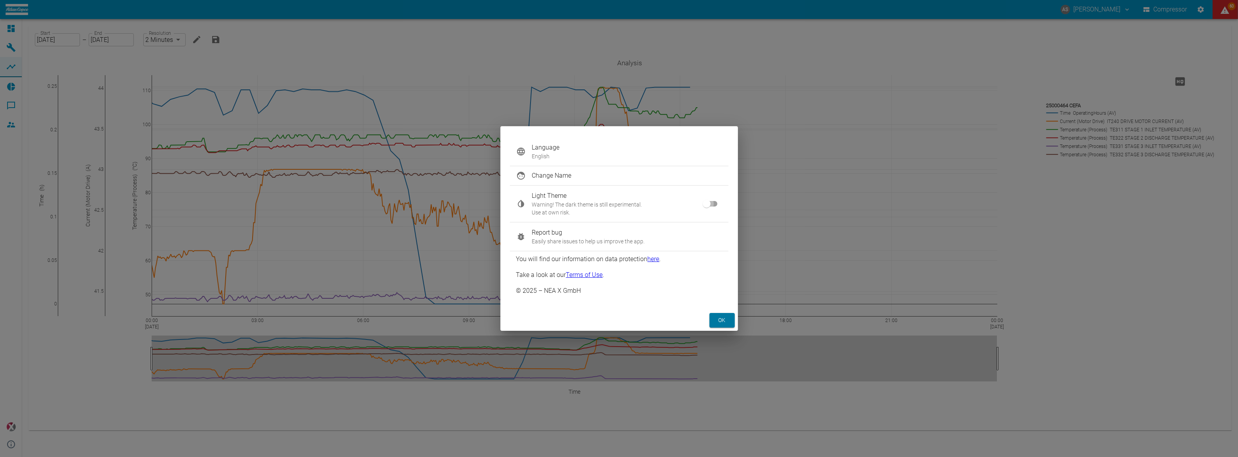
click at [712, 210] on input "checkbox" at bounding box center [706, 203] width 45 height 15
checkbox input "true"
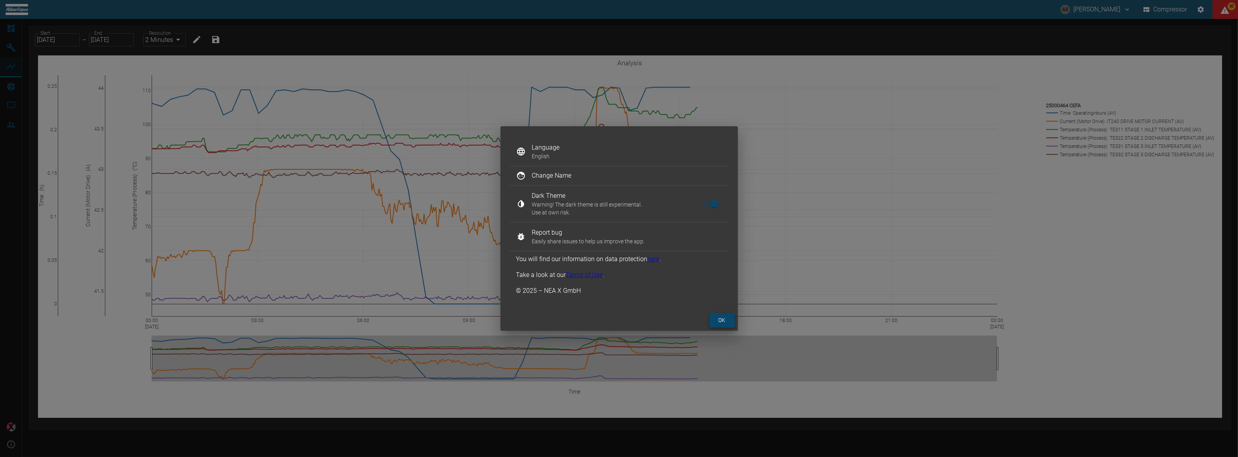
click at [724, 315] on button "ok" at bounding box center [722, 320] width 25 height 15
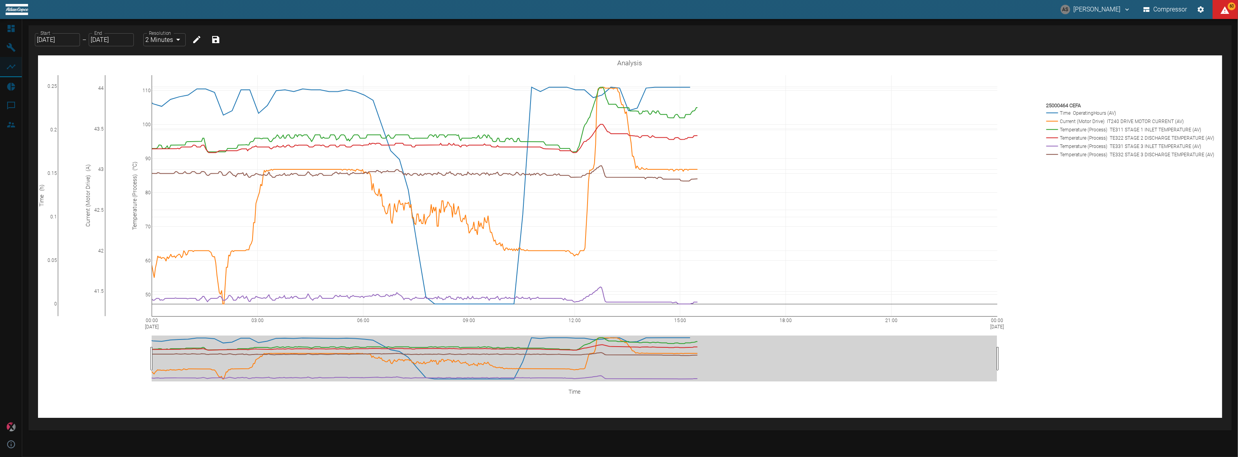
click at [164, 40] on body "AS Andreas Schmitt Compressor 60 Dashboard Machines Analyses Reports Comments M…" at bounding box center [619, 228] width 1238 height 457
click at [165, 45] on ul "1 Second 2 Minutes 10 Minutes" at bounding box center [165, 68] width 44 height 49
click at [162, 51] on li "1 Second" at bounding box center [165, 54] width 44 height 14
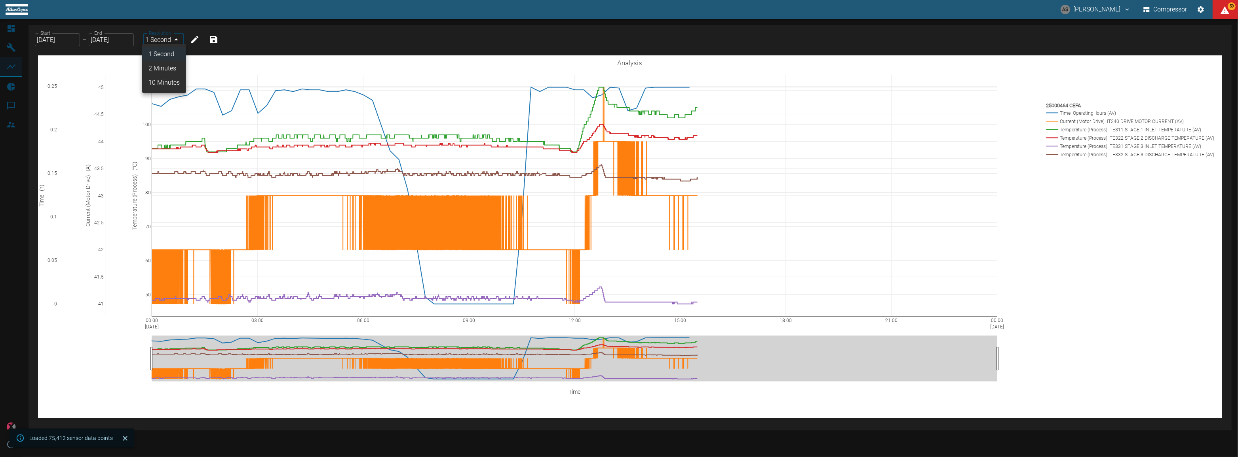
click at [173, 38] on body "AS Andreas Schmitt Compressor 59 Dashboard Machines Analyses Reports Comments M…" at bounding box center [619, 228] width 1238 height 457
click at [162, 65] on li "2 Minutes" at bounding box center [164, 68] width 44 height 14
type input "2min"
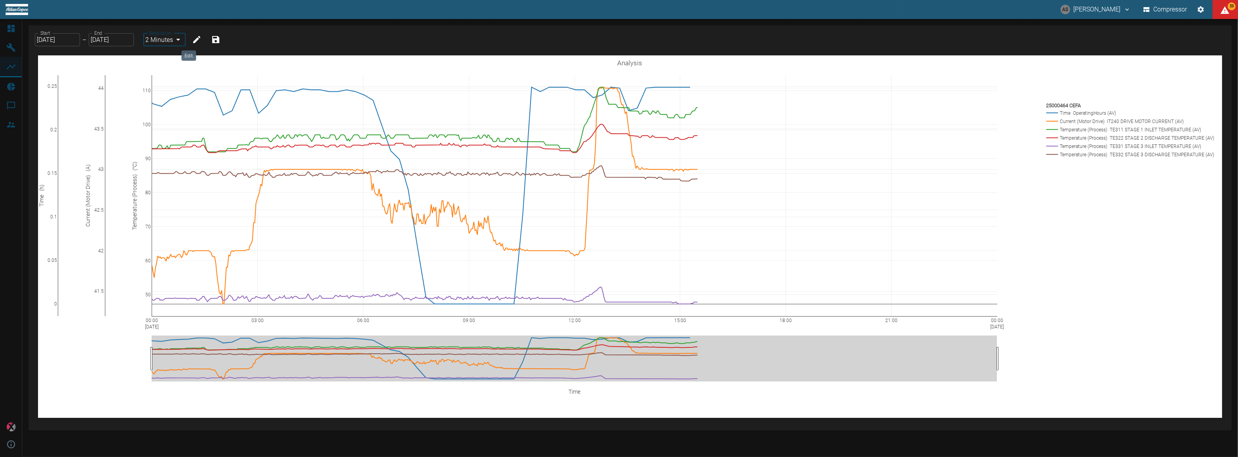
click at [192, 38] on icon "Edit" at bounding box center [197, 40] width 10 height 10
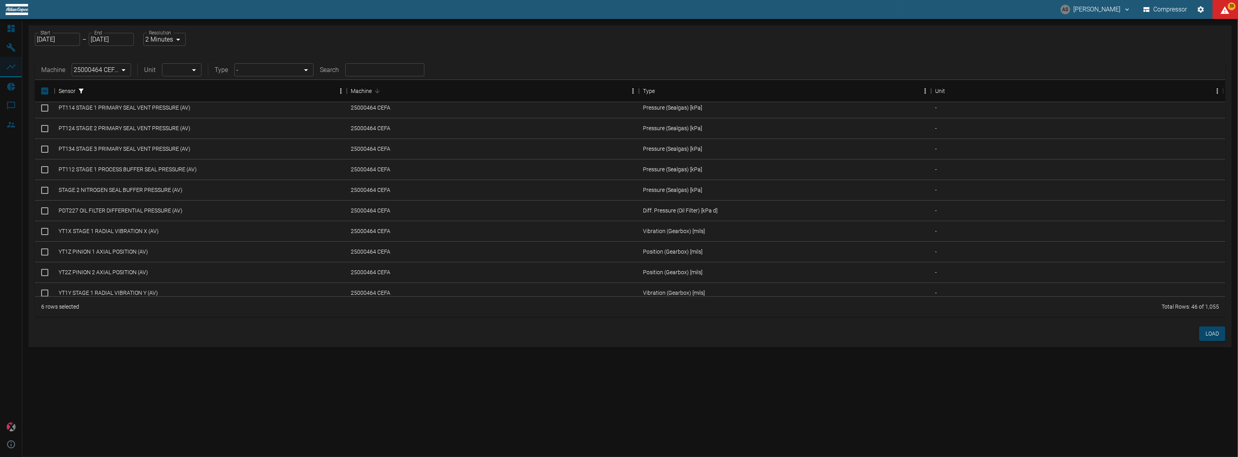
scroll to position [355, 0]
click at [44, 184] on input "Select row" at bounding box center [44, 190] width 17 height 17
checkbox input "true"
click at [46, 186] on input "Select row" at bounding box center [44, 190] width 17 height 17
checkbox input "true"
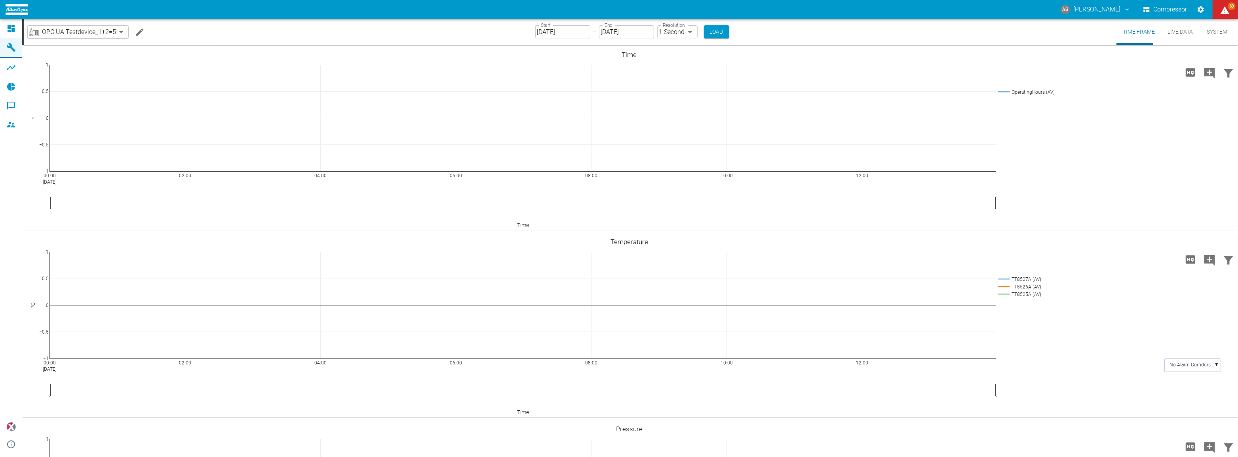
click at [110, 32] on div "OPC UA Testdevice_1+2=5 6a5a546b-5b06-4756-884a-7a6f53f2d32b ​" at bounding box center [87, 32] width 120 height 16
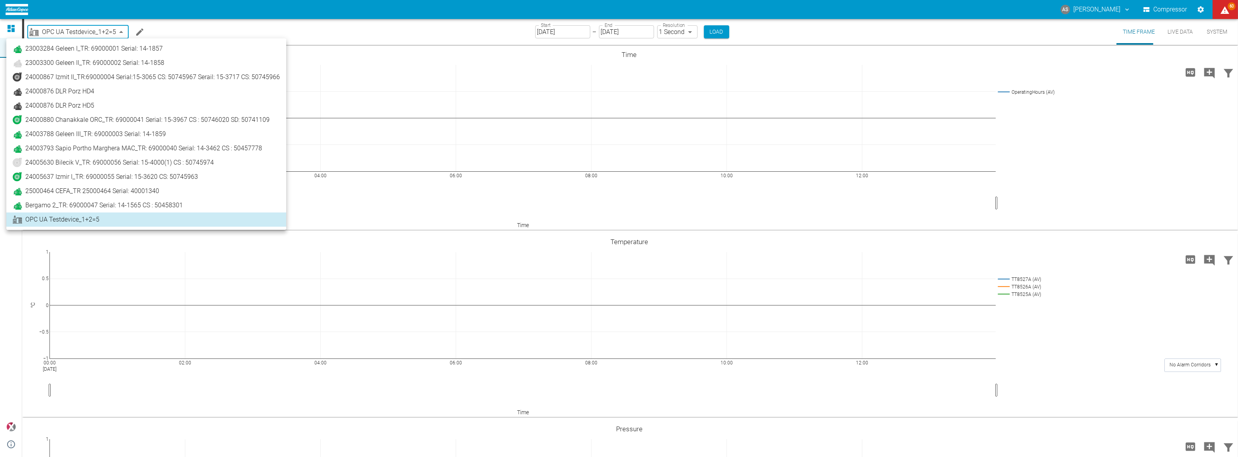
click at [103, 33] on body "AS [PERSON_NAME] Compressor 60 Dashboard Machines Analyses Reports Comments Mem…" at bounding box center [619, 228] width 1238 height 457
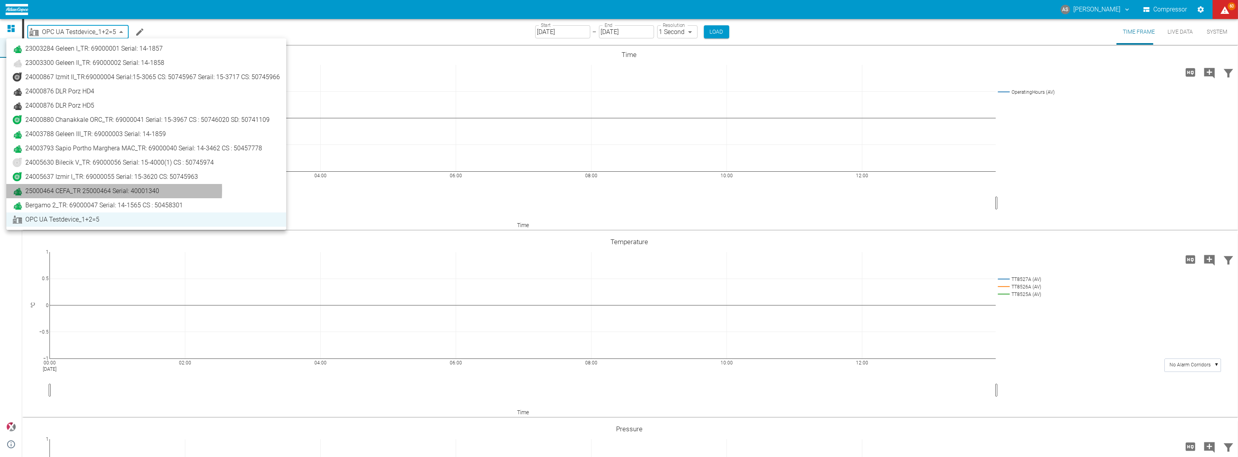
click at [67, 190] on span "25000464 CEFA_TR 25000464 Serial: 40001340" at bounding box center [92, 192] width 134 height 10
type input "44466a85-c59a-4c11-a2e3-eeff928b5c1e"
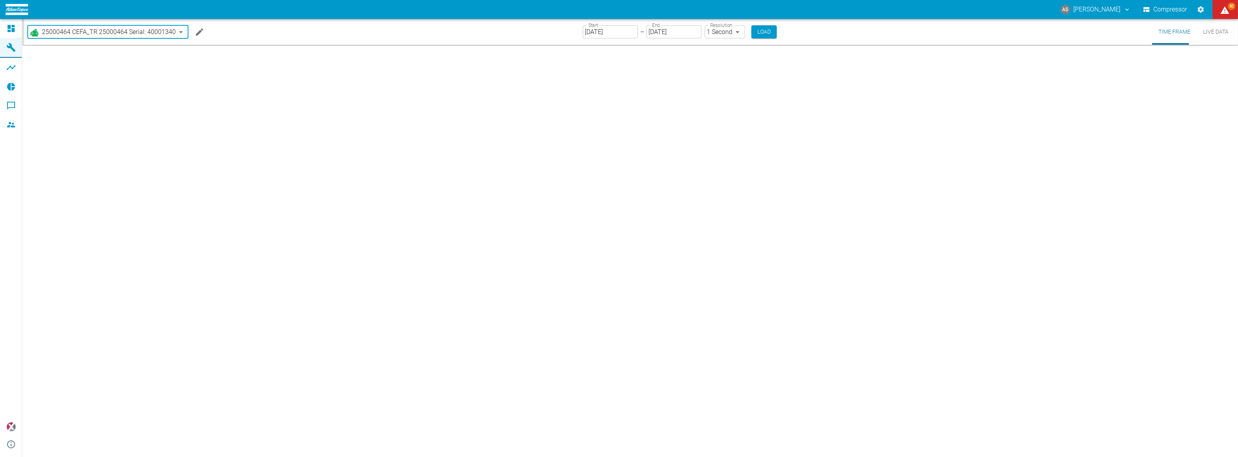
type input "[DATE]"
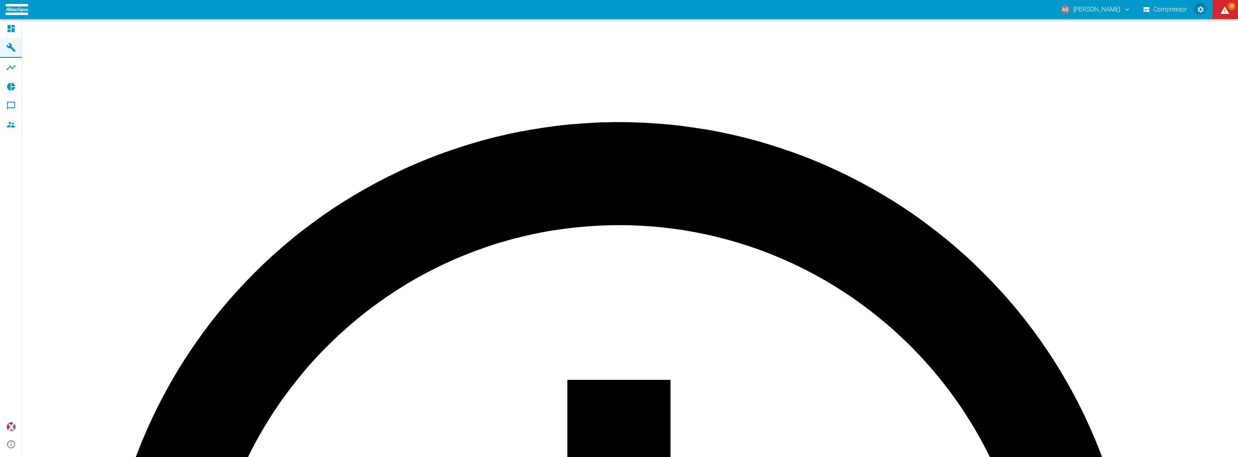
click at [1200, 8] on icon "Settings" at bounding box center [1201, 9] width 6 height 6
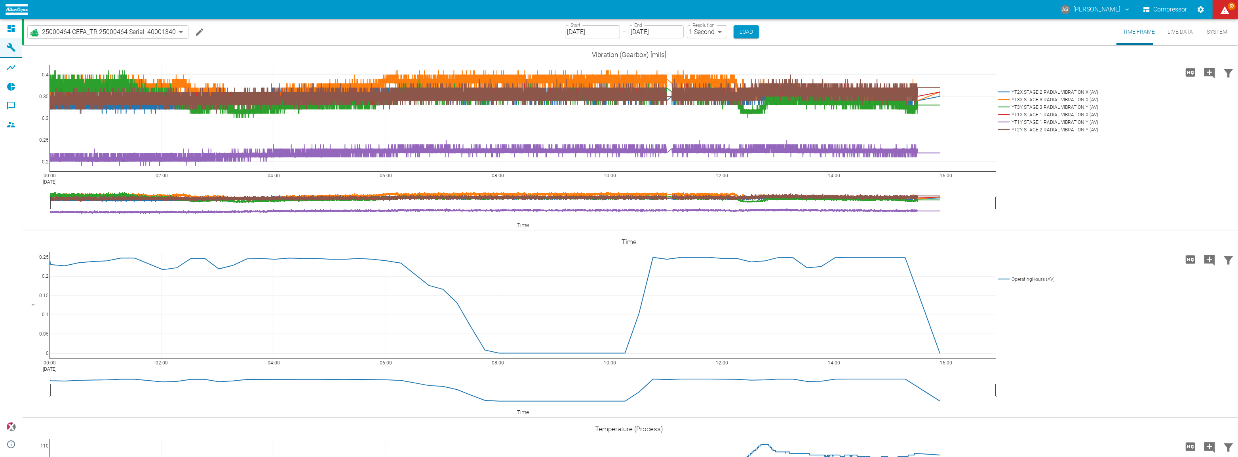
checkbox input "true"
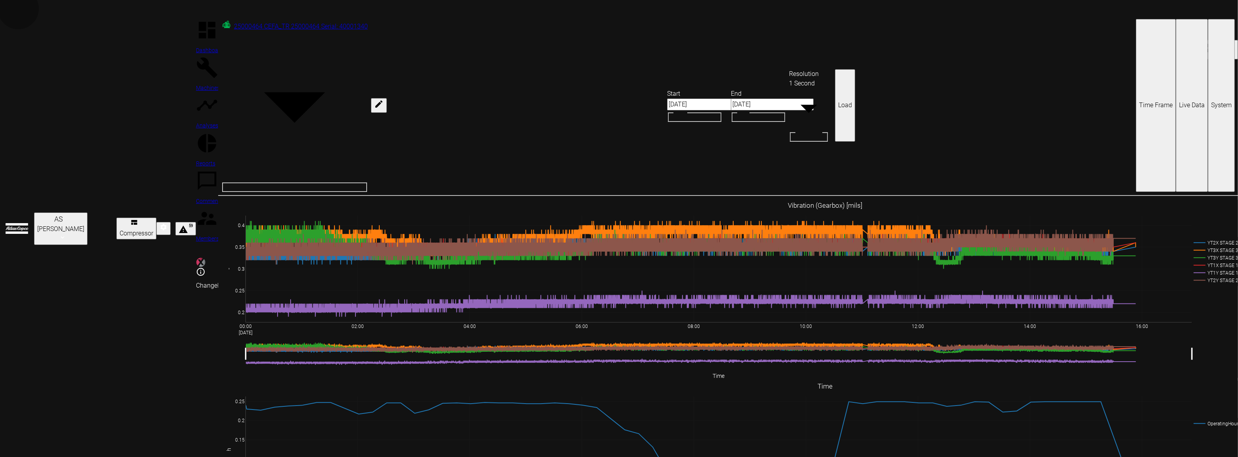
click at [695, 30] on body "AS Andreas Schmitt Compressor 59 Dashboard Machines Analyses Reports Comments M…" at bounding box center [619, 228] width 1238 height 457
click at [691, 22] on li "2 Minutes" at bounding box center [619, 18] width 1238 height 10
type input "2min"
click at [835, 69] on button "Load" at bounding box center [845, 105] width 20 height 73
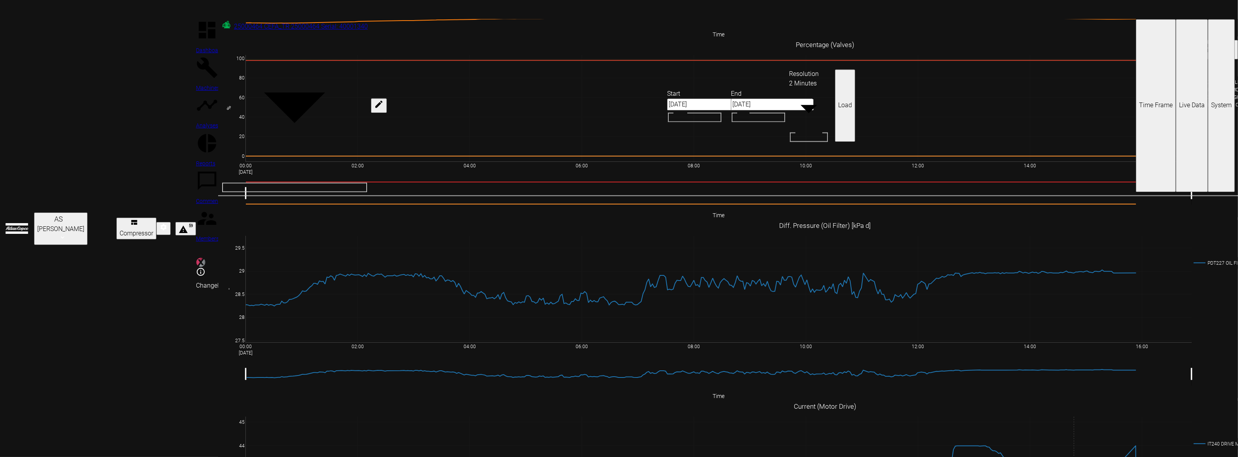
scroll to position [2387, 0]
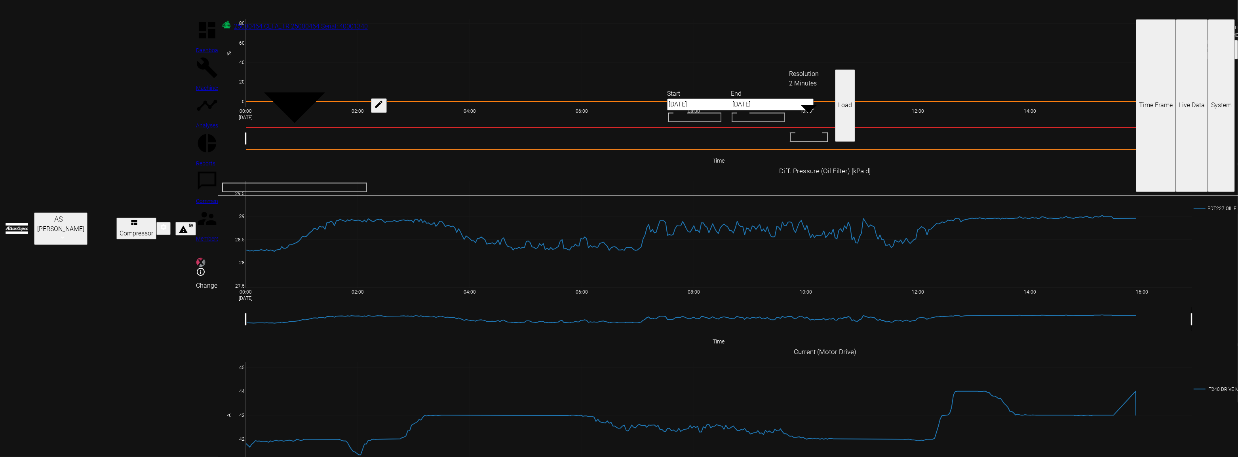
click at [667, 99] on input "[DATE]" at bounding box center [708, 105] width 83 height 12
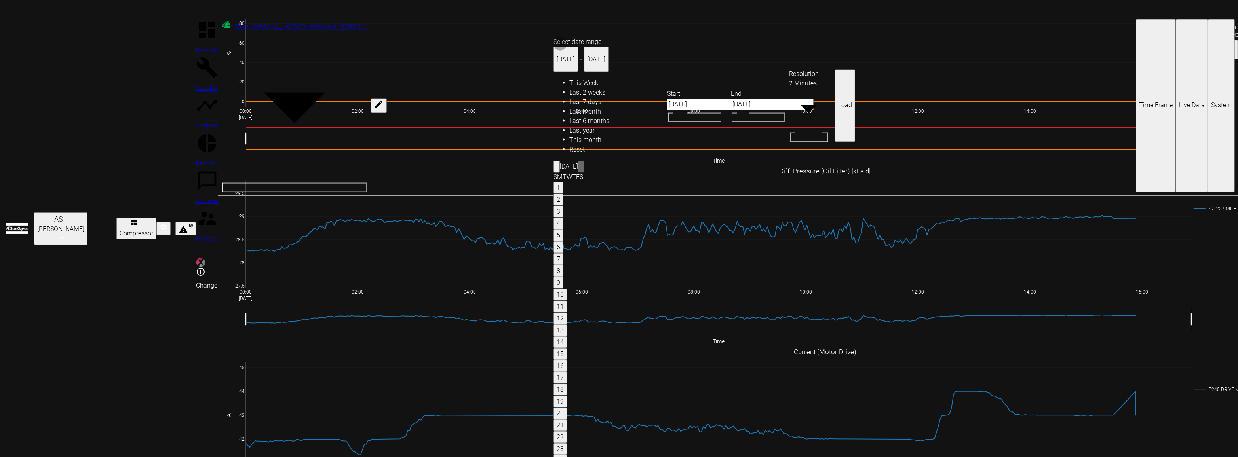
drag, startPoint x: 818, startPoint y: 129, endPoint x: 816, endPoint y: 154, distance: 25.8
type input "[DATE]"
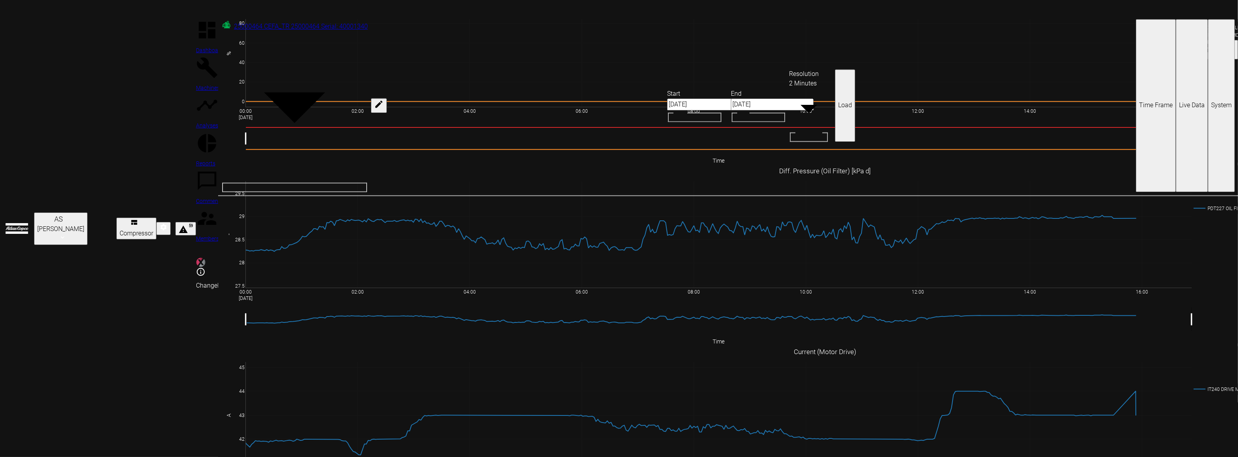
click at [835, 69] on button "Load" at bounding box center [845, 105] width 20 height 73
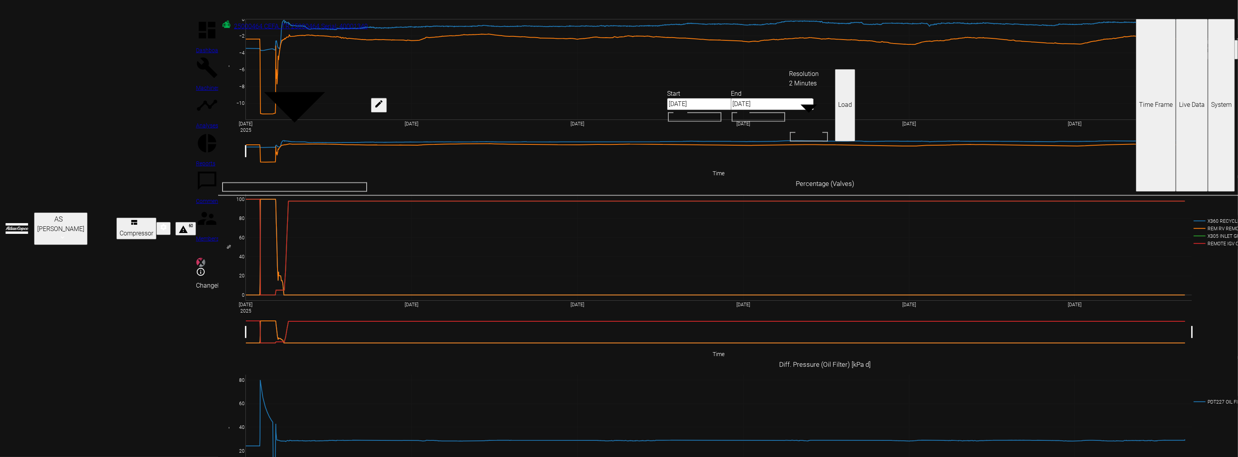
scroll to position [2196, 0]
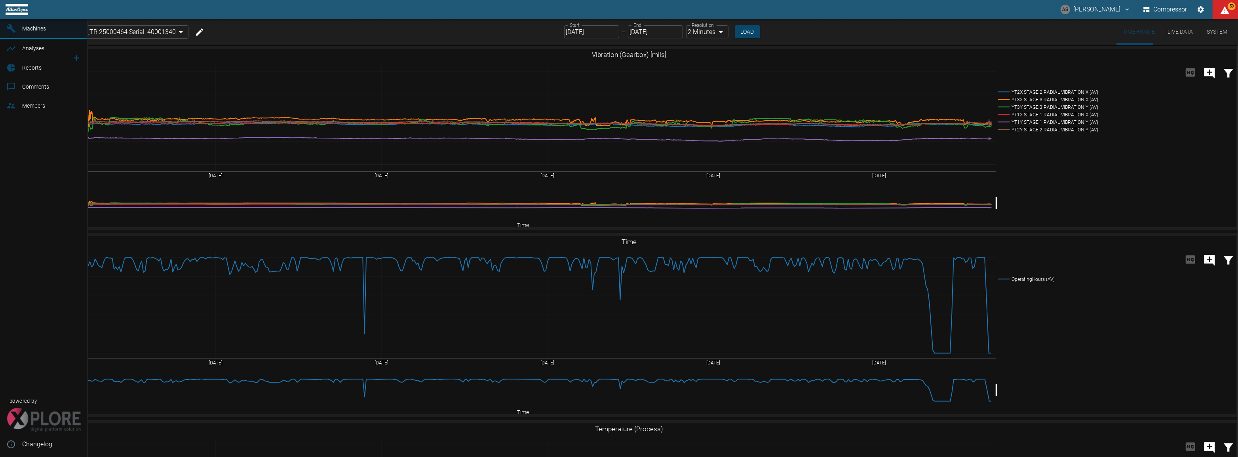
drag, startPoint x: 13, startPoint y: 30, endPoint x: 343, endPoint y: 147, distance: 349.8
click at [13, 14] on icon at bounding box center [11, 10] width 10 height 10
click at [10, 13] on icon at bounding box center [11, 9] width 7 height 7
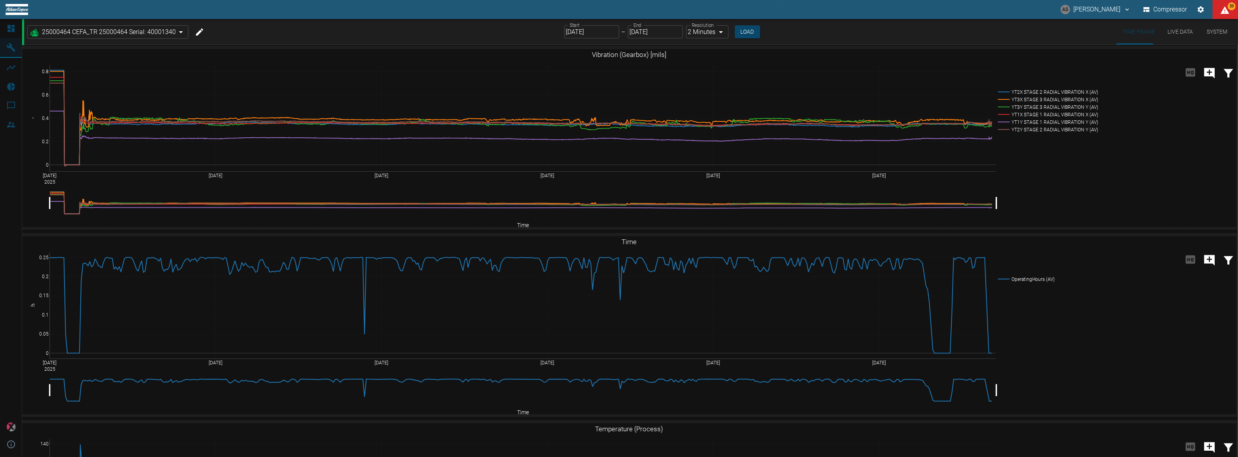
scroll to position [1332, 0]
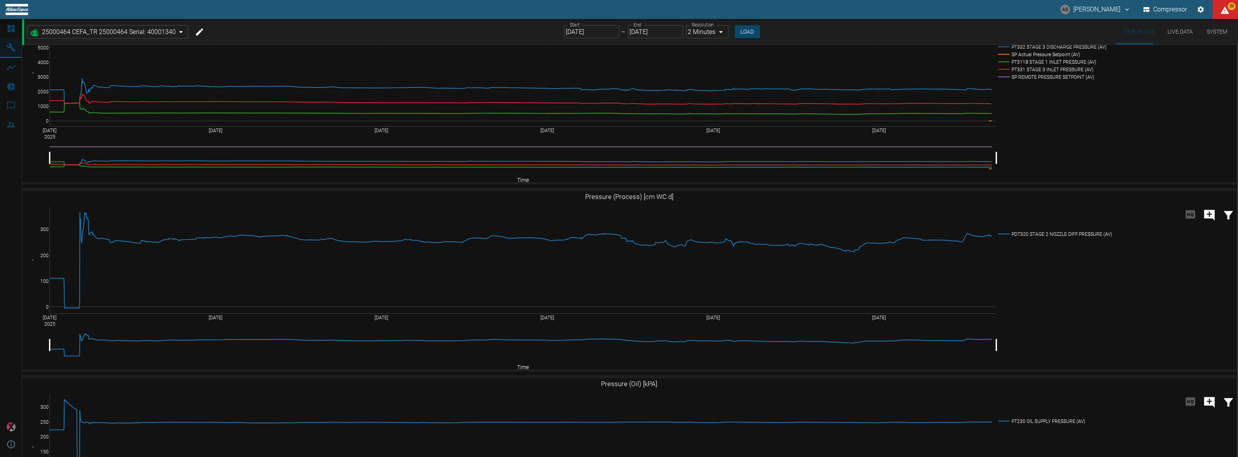
click at [11, 30] on icon at bounding box center [11, 28] width 7 height 7
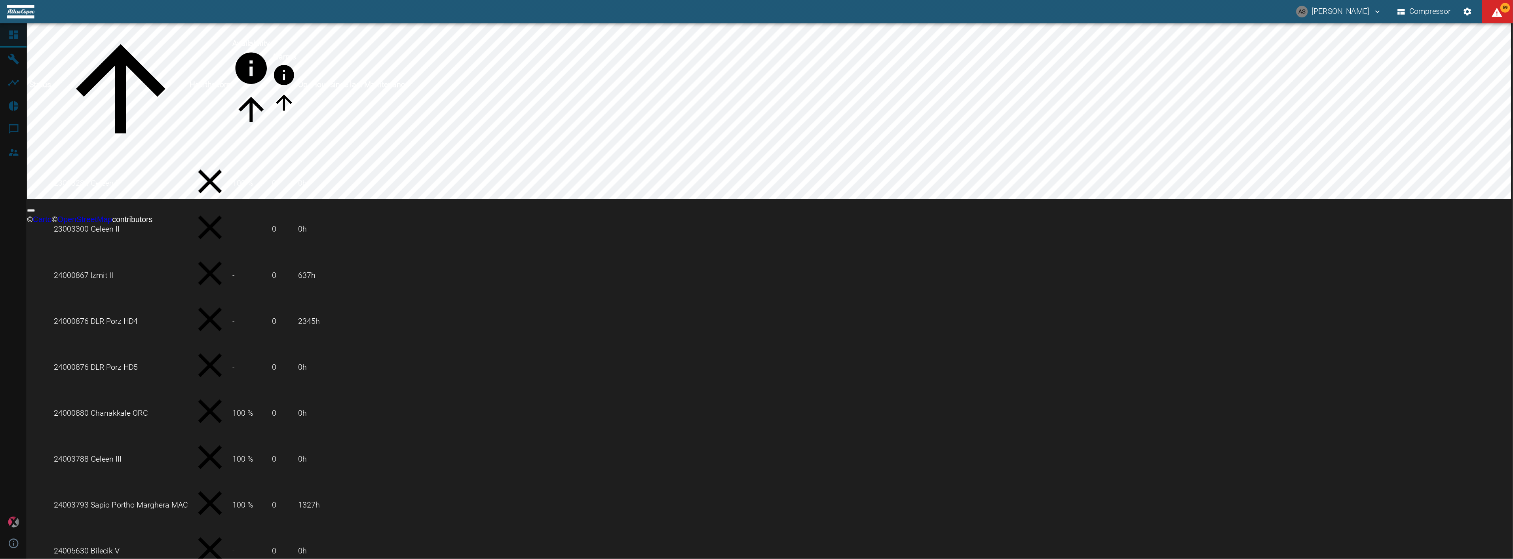
scroll to position [0, 0]
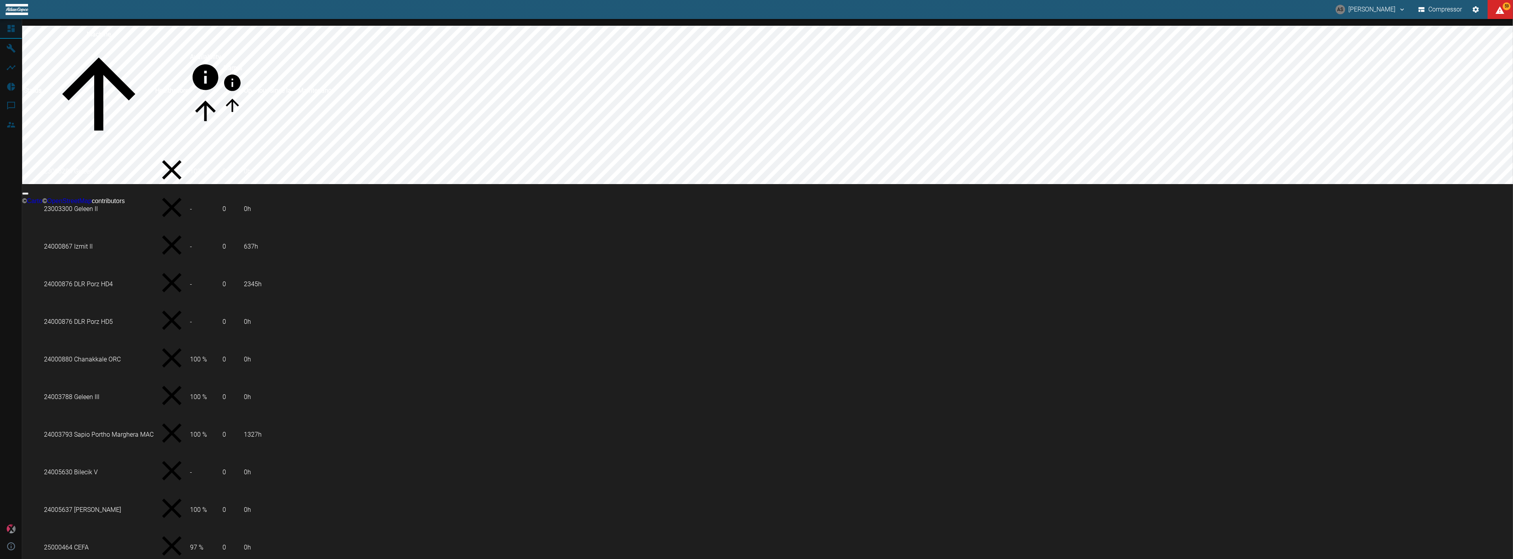
click at [90, 457] on td "25000464 CEFA" at bounding box center [99, 547] width 110 height 37
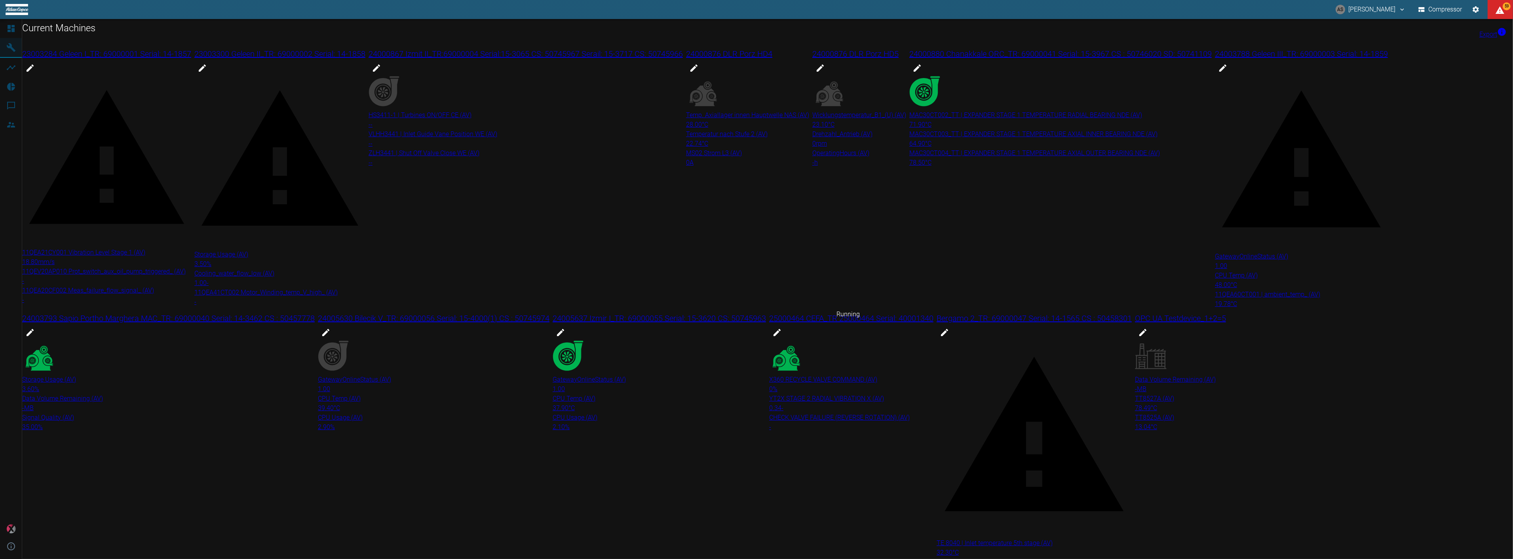
click at [861, 341] on div at bounding box center [851, 358] width 164 height 34
drag, startPoint x: 861, startPoint y: 261, endPoint x: 845, endPoint y: 257, distance: 16.9
click at [852, 341] on div at bounding box center [851, 358] width 164 height 34
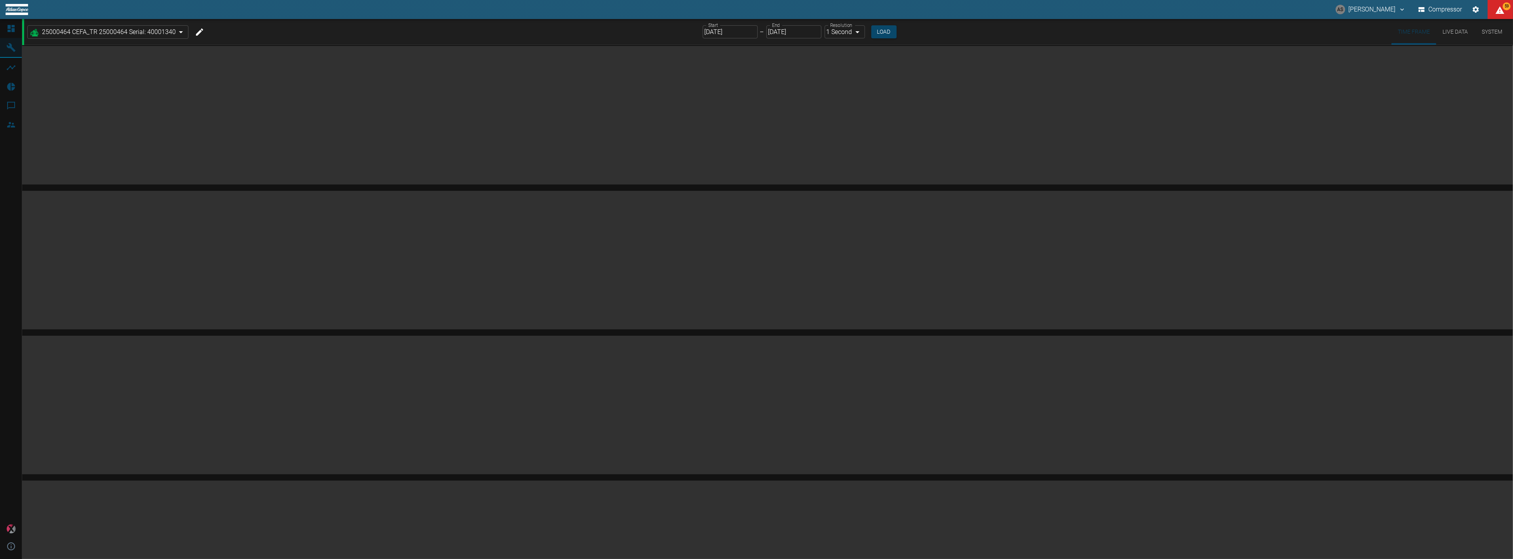
click at [844, 29] on body "AS [PERSON_NAME] Compressor 59 Dashboard Machines Analyses Reports Comments Mem…" at bounding box center [756, 279] width 1513 height 559
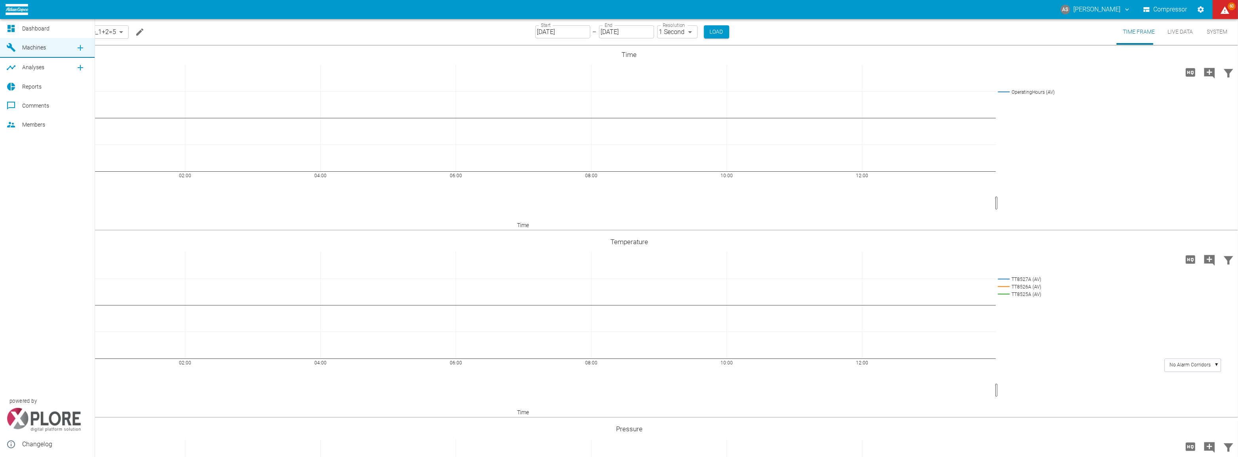
click at [25, 87] on span "Reports" at bounding box center [31, 87] width 19 height 6
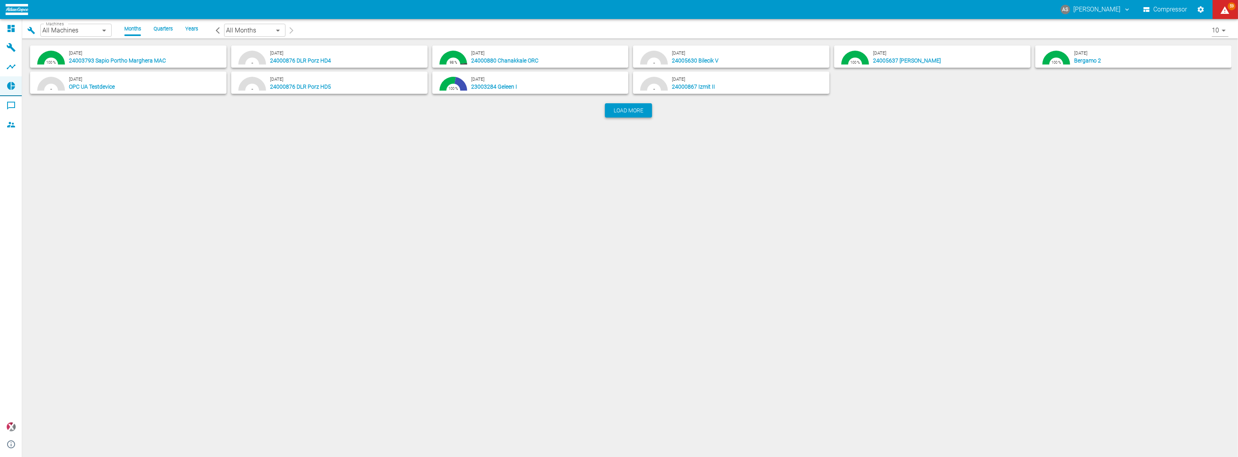
click at [636, 107] on span "Load more" at bounding box center [629, 111] width 30 height 8
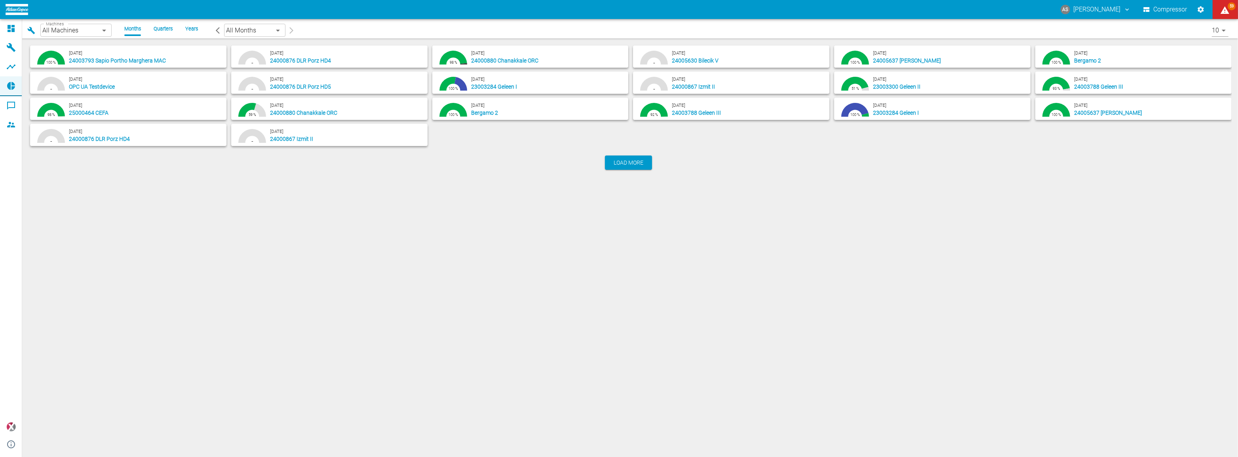
click at [141, 109] on p "25000464 CEFA" at bounding box center [144, 113] width 151 height 8
type input "44466a85-c59a-4c11-a2e3-eeff928b5c1e"
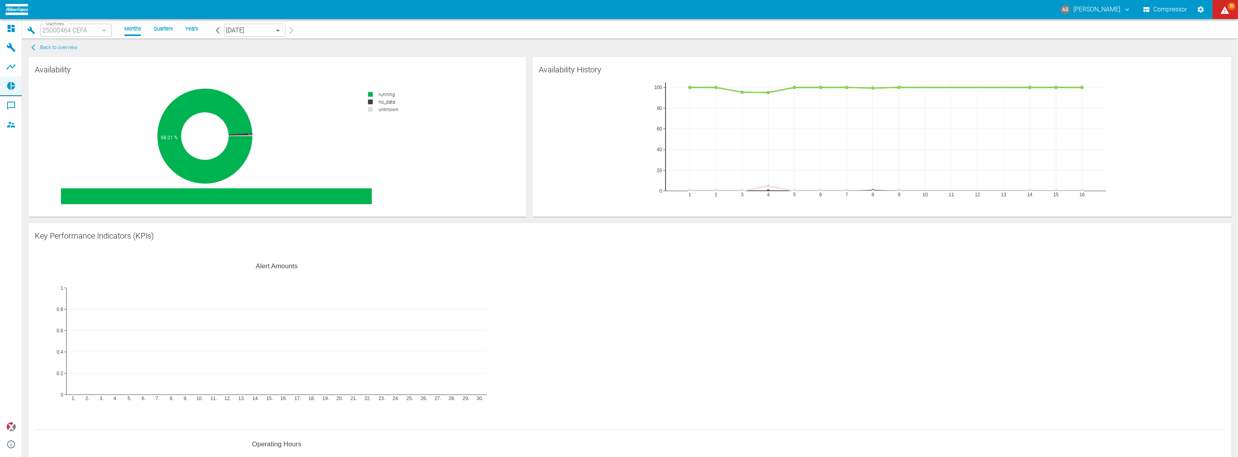
click at [1196, 10] on button "Settings" at bounding box center [1201, 9] width 14 height 14
checkbox input "true"
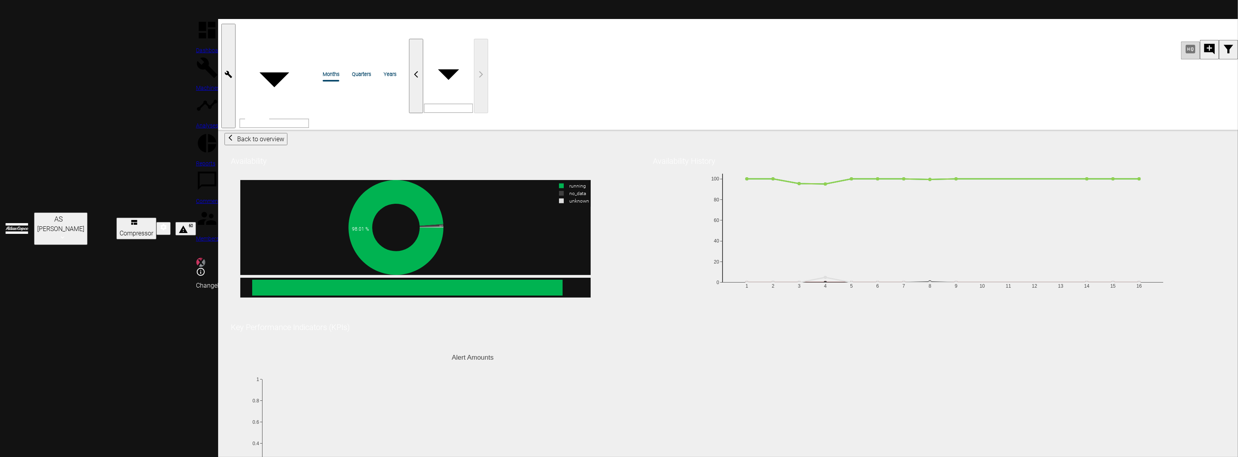
click at [323, 70] on ol "Months Quarters Years" at bounding box center [366, 74] width 86 height 8
click at [352, 70] on li "Quarters" at bounding box center [361, 74] width 19 height 8
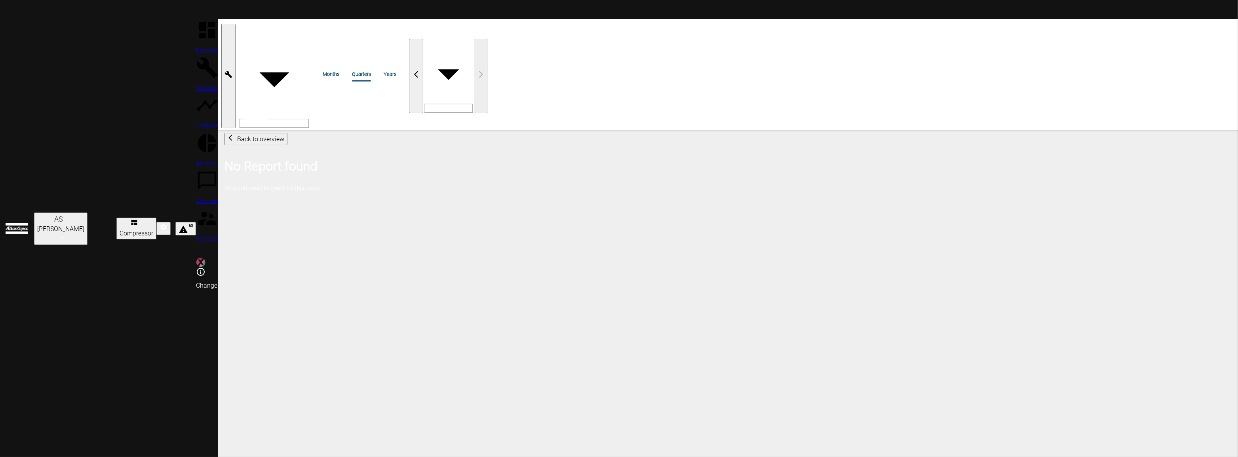
click at [237, 135] on span "Back to overview" at bounding box center [260, 139] width 47 height 8
click at [196, 452] on span "Reports" at bounding box center [205, 455] width 19 height 6
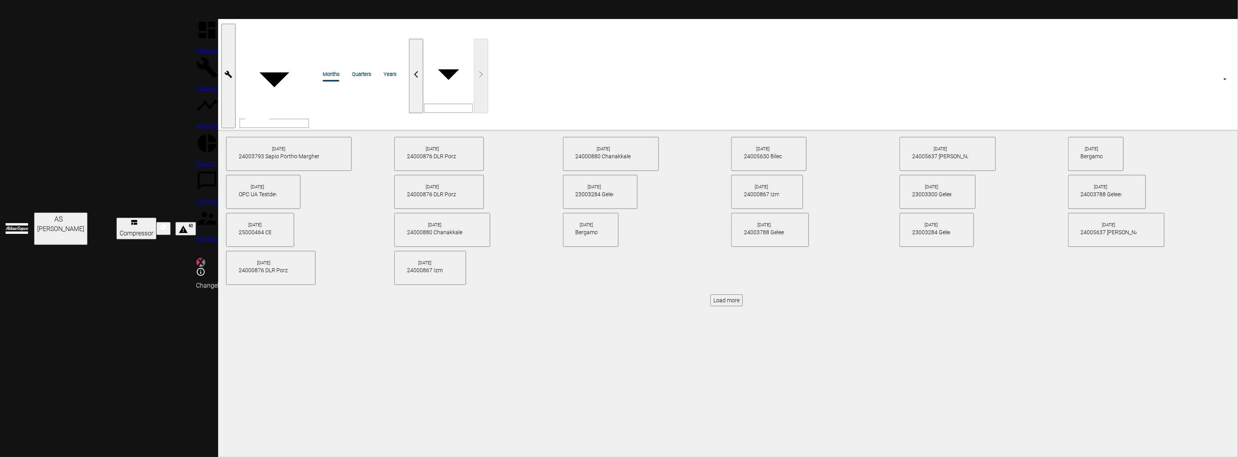
click at [352, 70] on li "Quarters" at bounding box center [361, 74] width 19 height 8
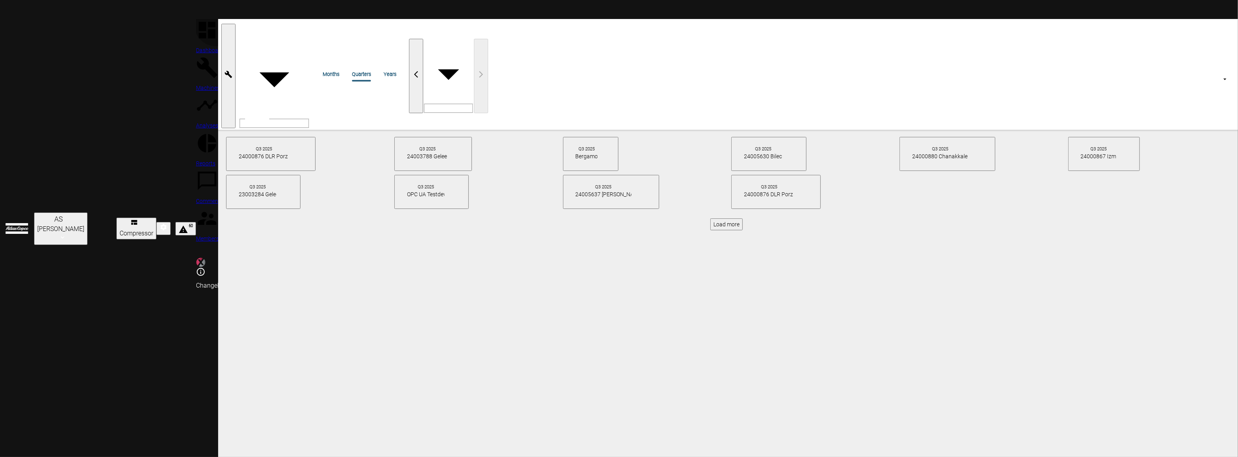
click at [714, 221] on span "Load more" at bounding box center [727, 224] width 26 height 6
click at [239, 228] on p "25000464 CEFA" at bounding box center [255, 232] width 32 height 8
type input "44466a85-c59a-4c11-a2e3-eeff928b5c1e"
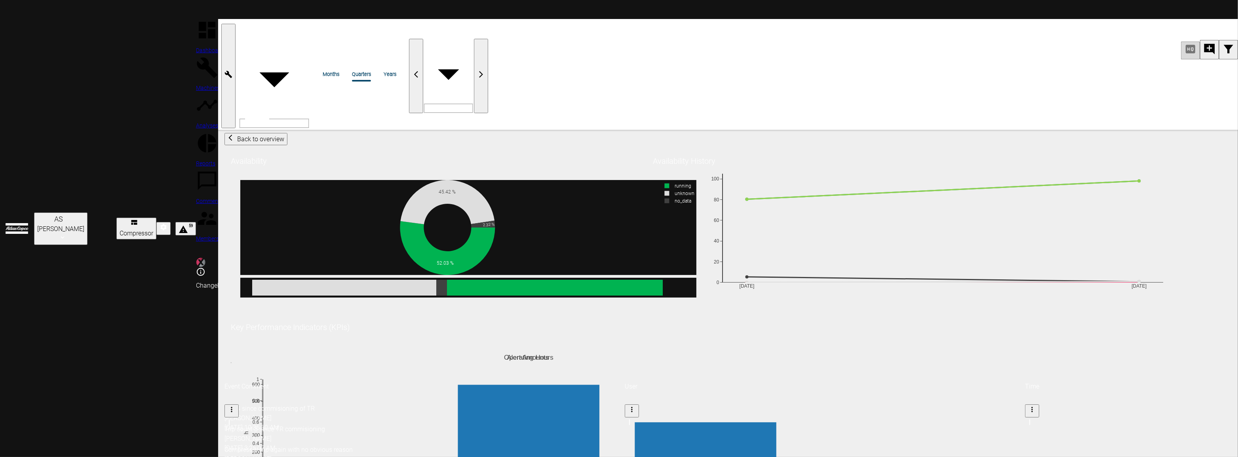
click at [232, 340] on div "July August September 0 0.2 0.4 0.6 0.8 1 Alert Amounts" at bounding box center [231, 348] width 1 height 17
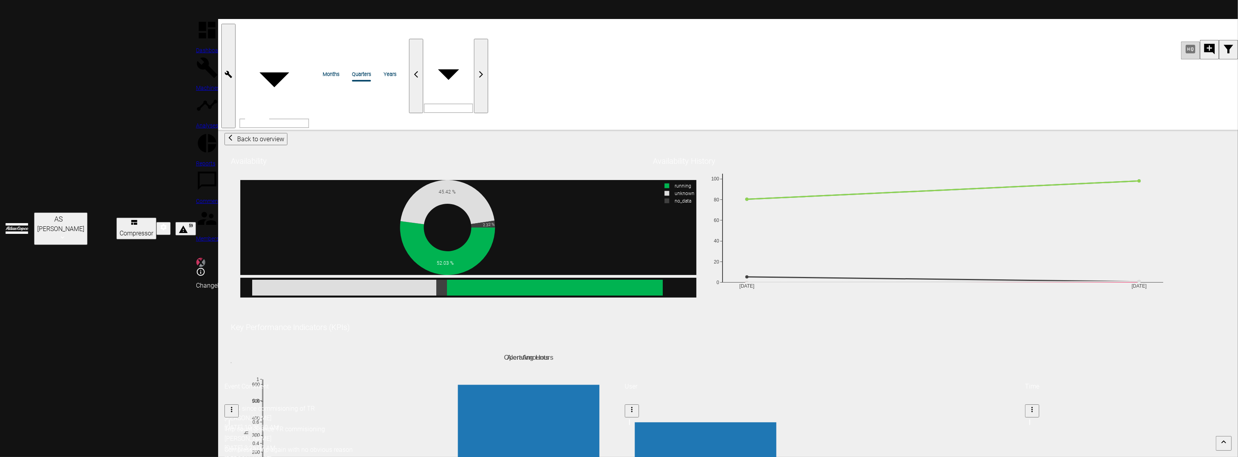
click at [167, 224] on icon "Settings" at bounding box center [163, 227] width 6 height 6
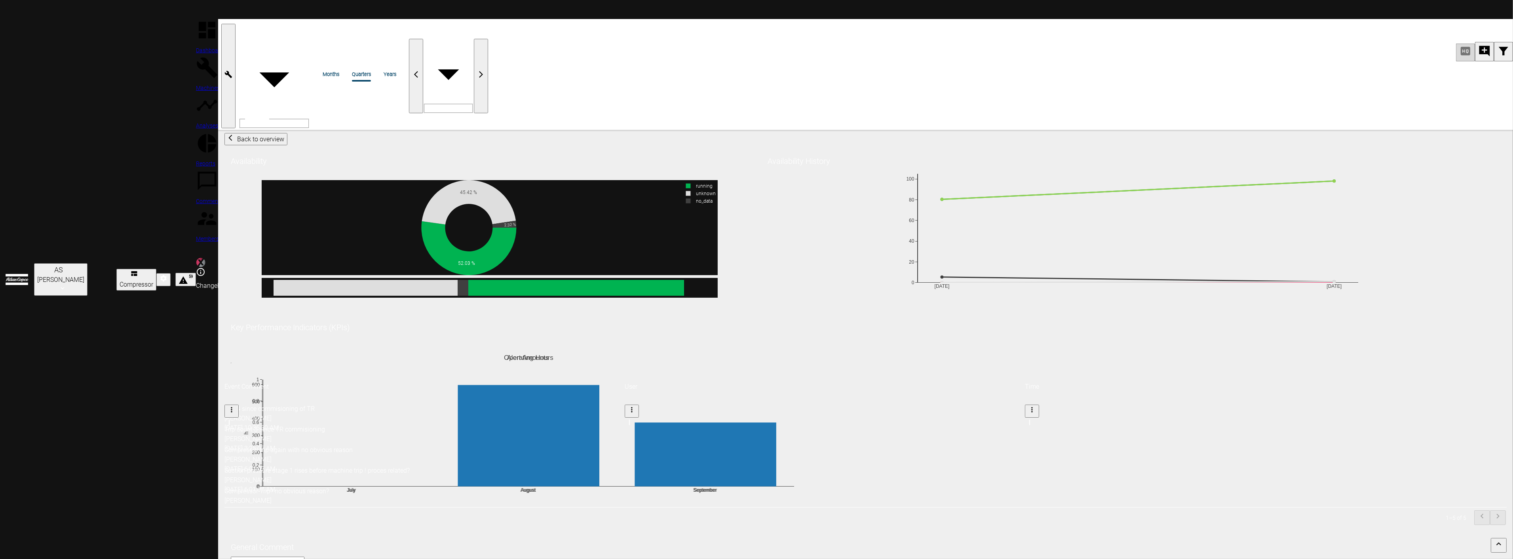
scroll to position [1188, 0]
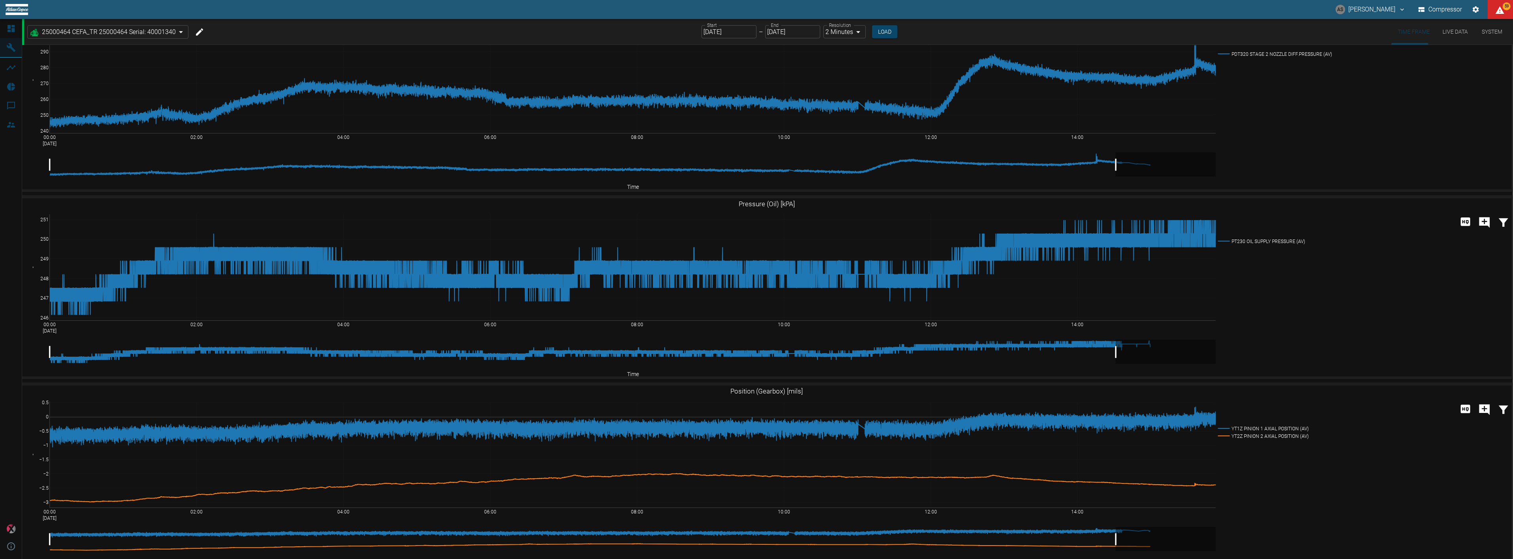
scroll to position [1364, 0]
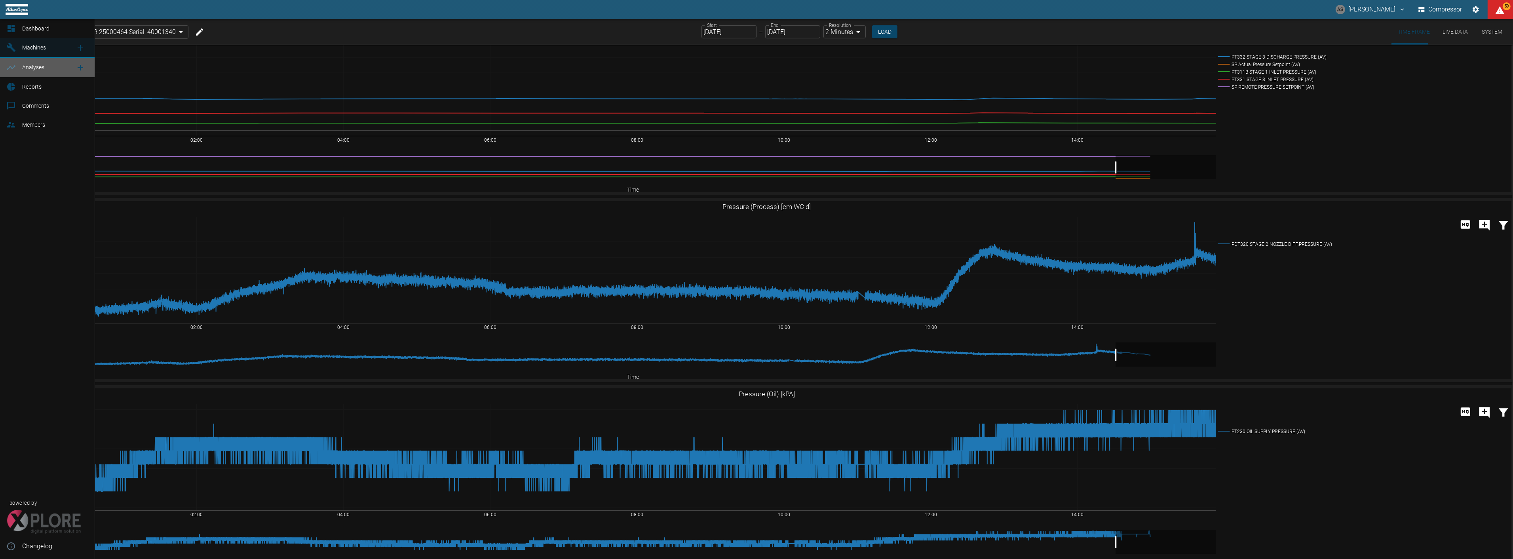
click at [14, 66] on div at bounding box center [12, 68] width 12 height 10
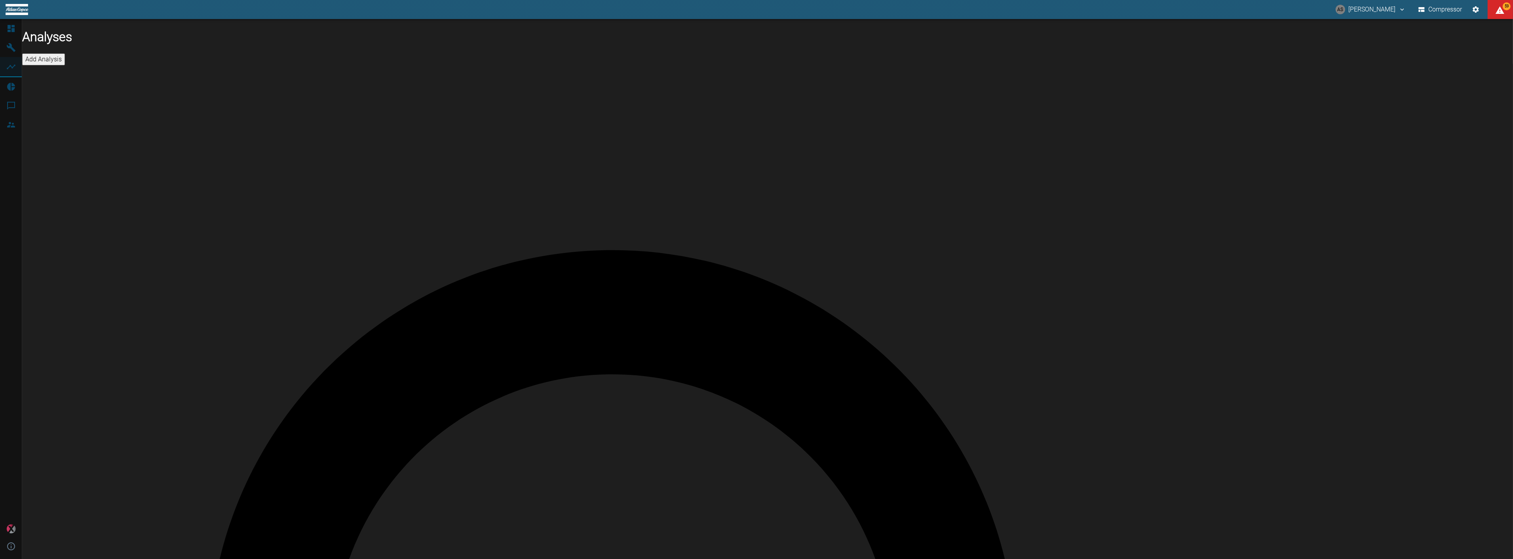
click at [65, 53] on button "Add Analysis" at bounding box center [43, 59] width 43 height 12
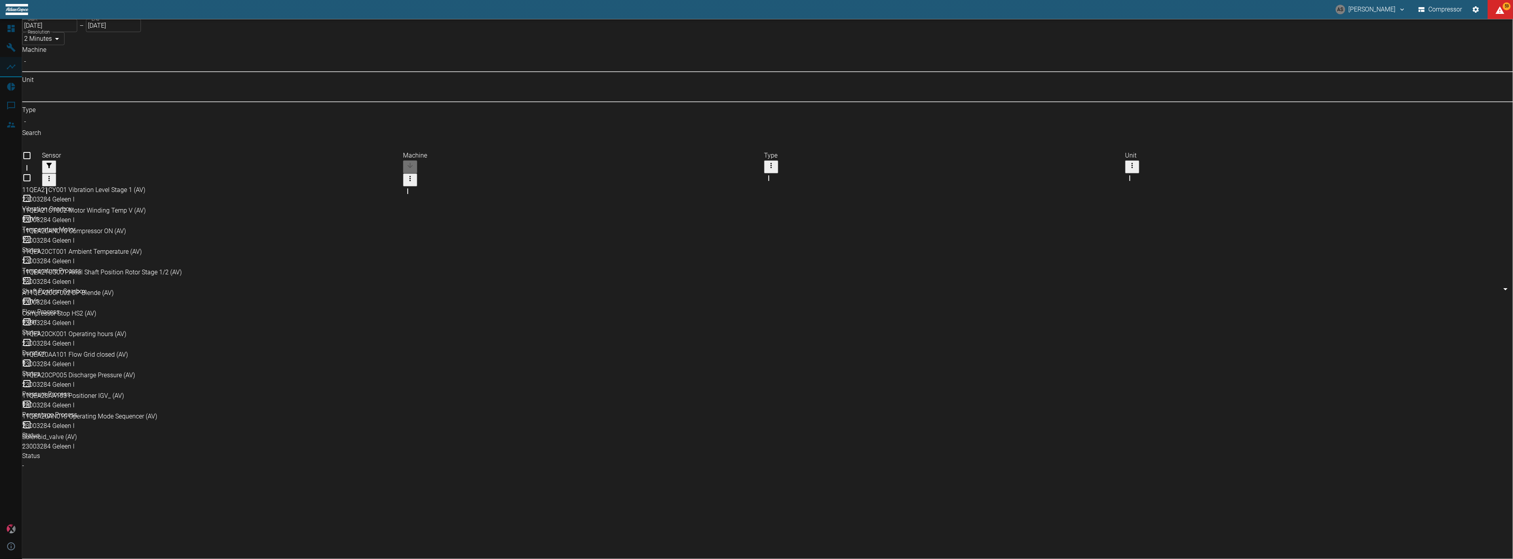
click at [101, 65] on body "AS Andreas Schmitt Compressor 59 Dashboard Machines Analyses Reports Comments M…" at bounding box center [756, 279] width 1513 height 559
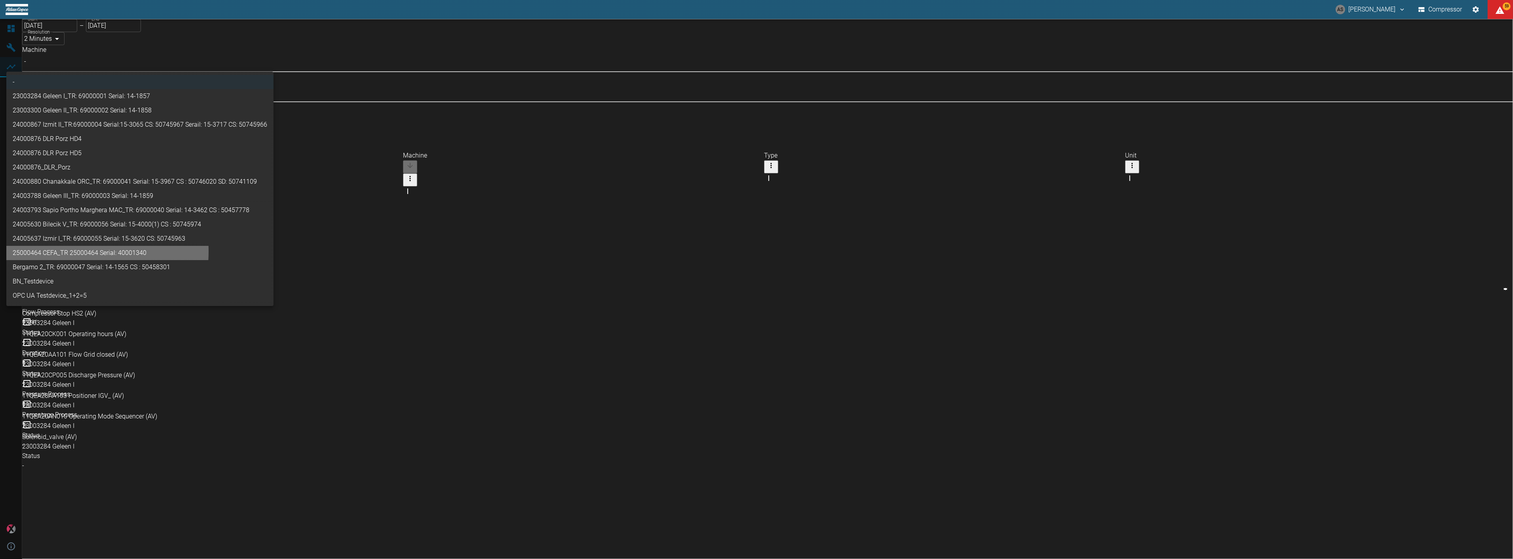
click at [61, 246] on li "25000464 CEFA_TR 25000464 Serial: 40001340" at bounding box center [139, 253] width 267 height 14
type input "44466a85-c59a-4c11-a2e3-eeff928b5c1e"
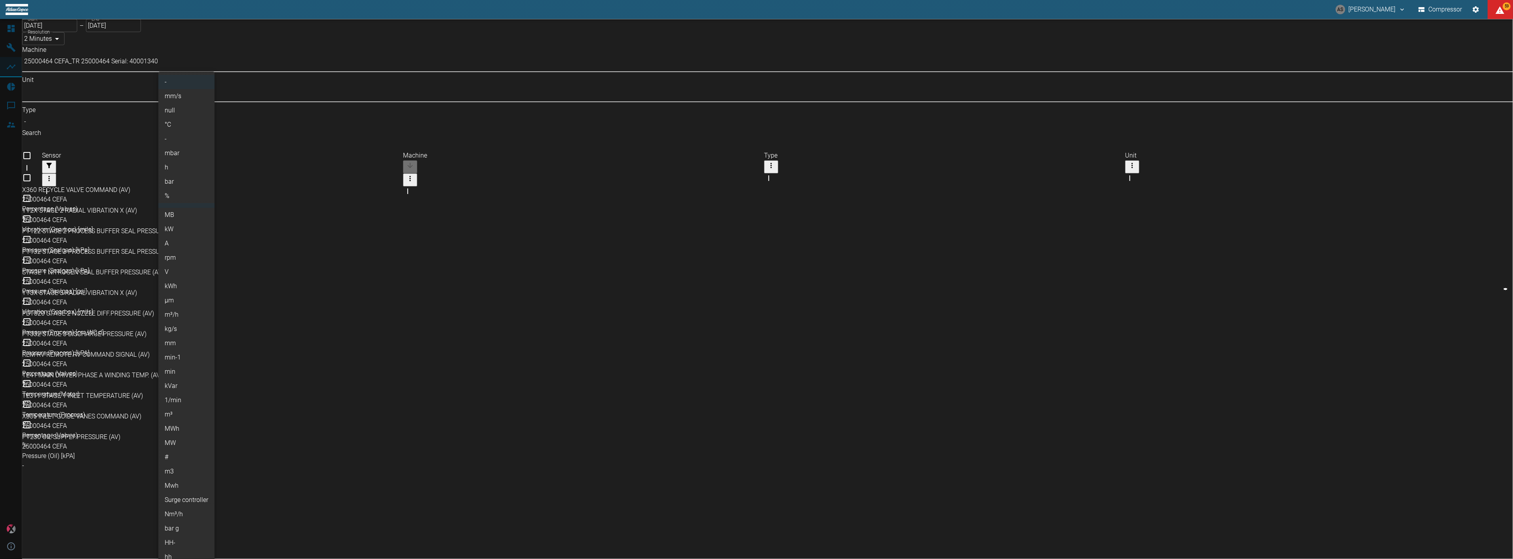
click at [179, 66] on body "AS Andreas Schmitt Compressor 59 Dashboard Machines Analyses Reports Comments M…" at bounding box center [756, 279] width 1513 height 559
click at [169, 236] on li "A" at bounding box center [186, 243] width 56 height 14
type input "A"
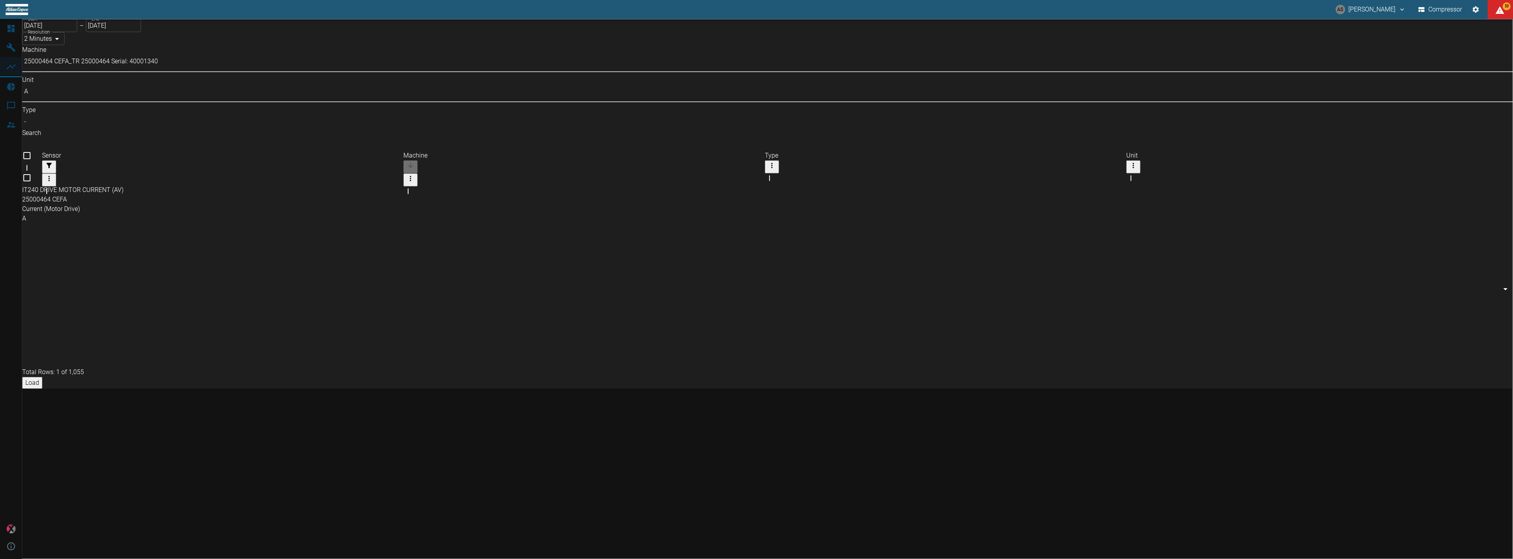
click at [44, 173] on input "Select row" at bounding box center [755, 183] width 1466 height 21
checkbox input "false"
checkbox input "true"
click at [42, 386] on button "Load" at bounding box center [32, 392] width 20 height 12
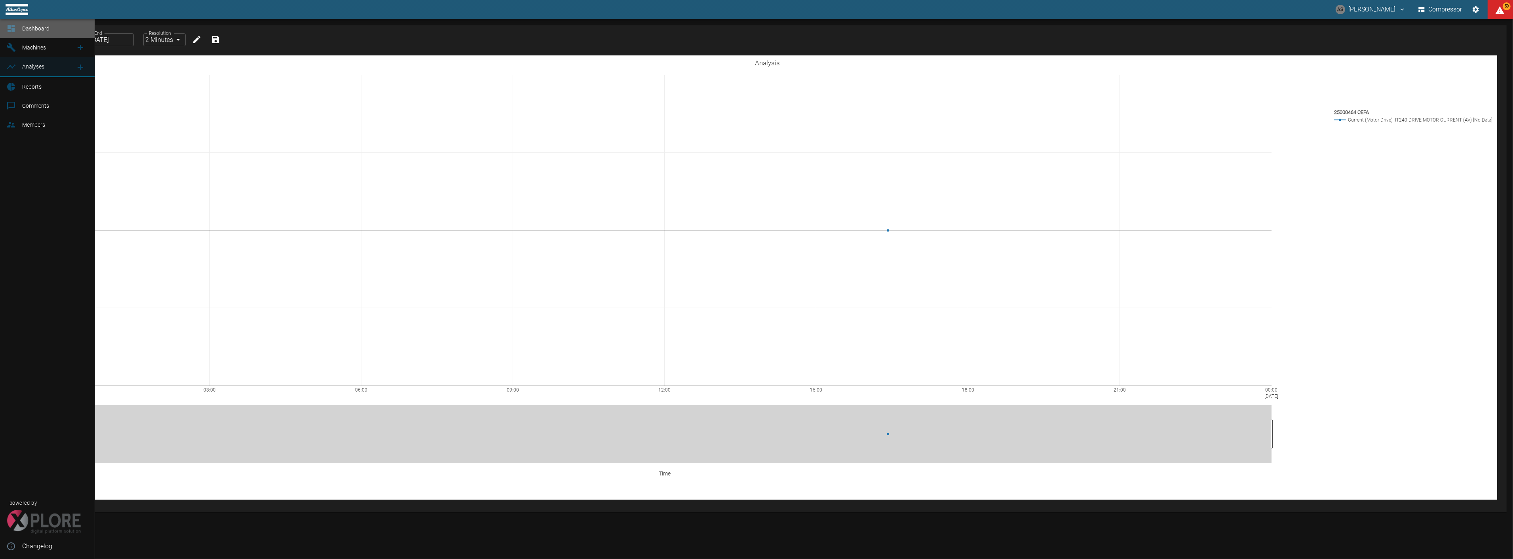
click at [16, 30] on div at bounding box center [12, 29] width 12 height 10
